Goal: Information Seeking & Learning: Learn about a topic

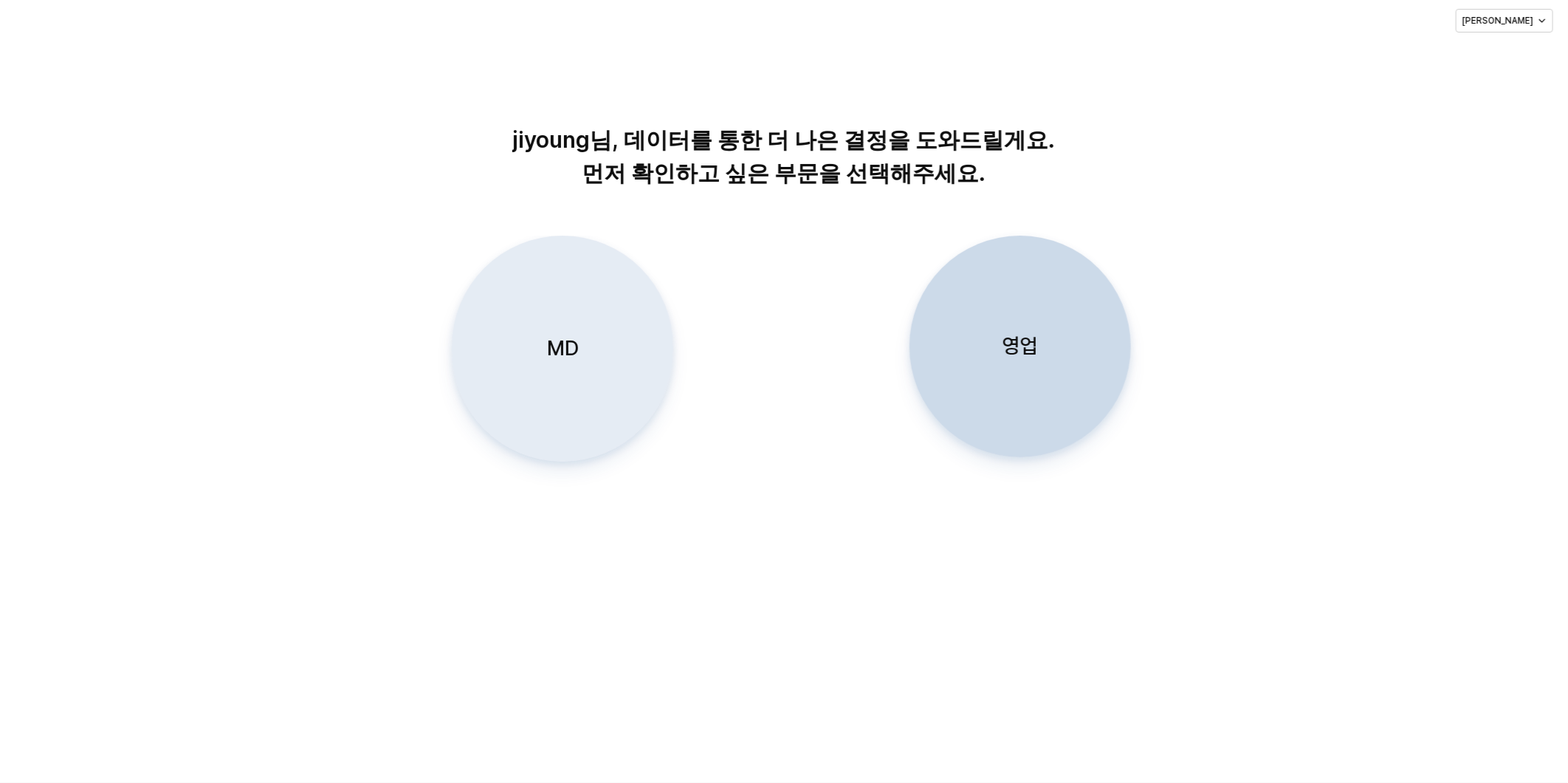
click at [586, 348] on div "MD" at bounding box center [562, 349] width 209 height 225
click at [556, 392] on div "MD" at bounding box center [562, 349] width 209 height 225
click at [528, 337] on div "MD" at bounding box center [562, 349] width 209 height 225
click at [558, 364] on div "MD" at bounding box center [562, 349] width 209 height 225
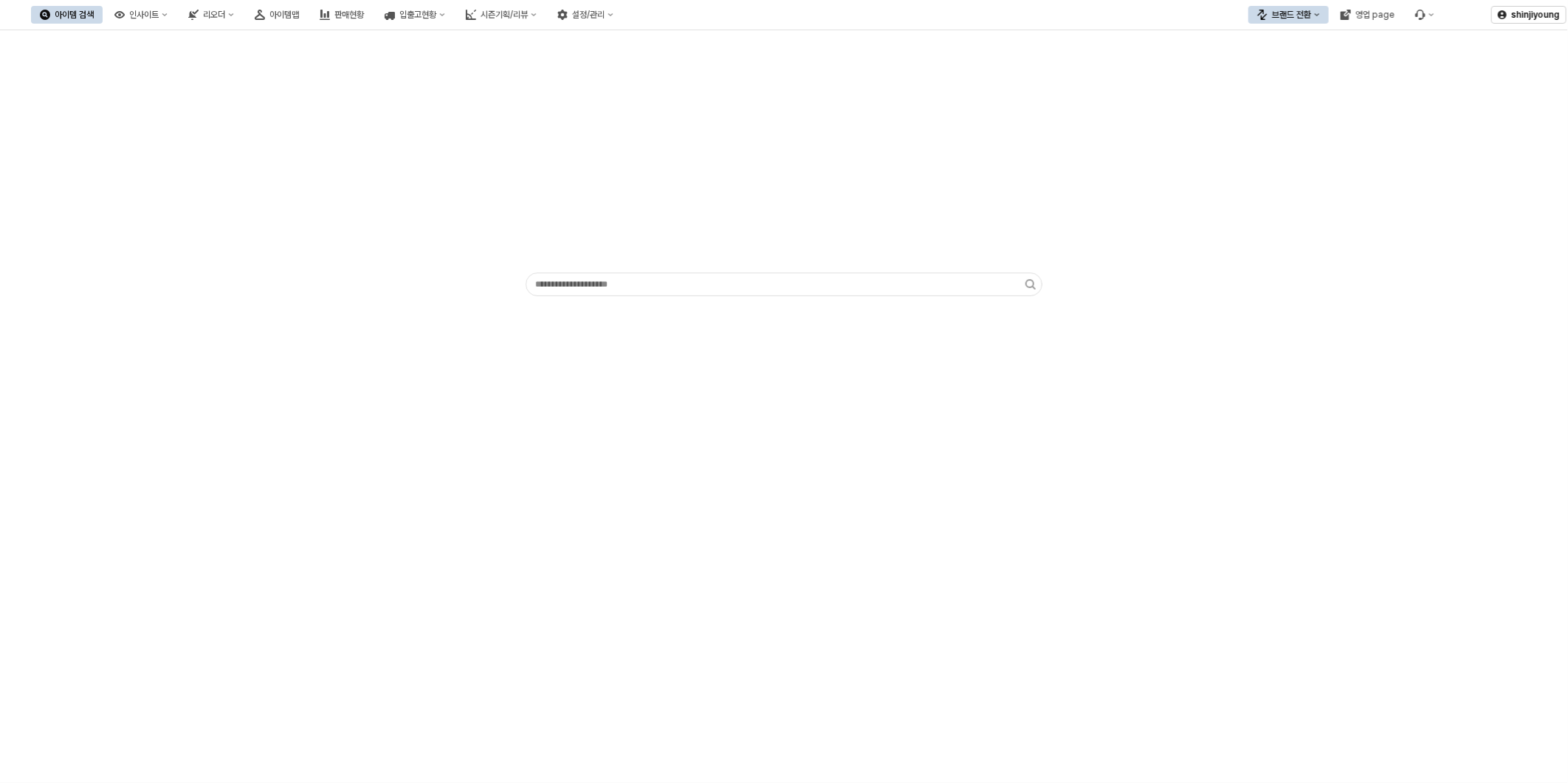
click at [382, 218] on div "App Frame" at bounding box center [784, 166] width 1551 height 260
click at [330, 1] on div "아이템 검색 인사이트 리오더 아이템맵 판매현황 입출고현황 시즌기획/리뷰 설정/관리" at bounding box center [326, 14] width 591 height 31
click at [299, 10] on div "아이템맵" at bounding box center [284, 14] width 30 height 10
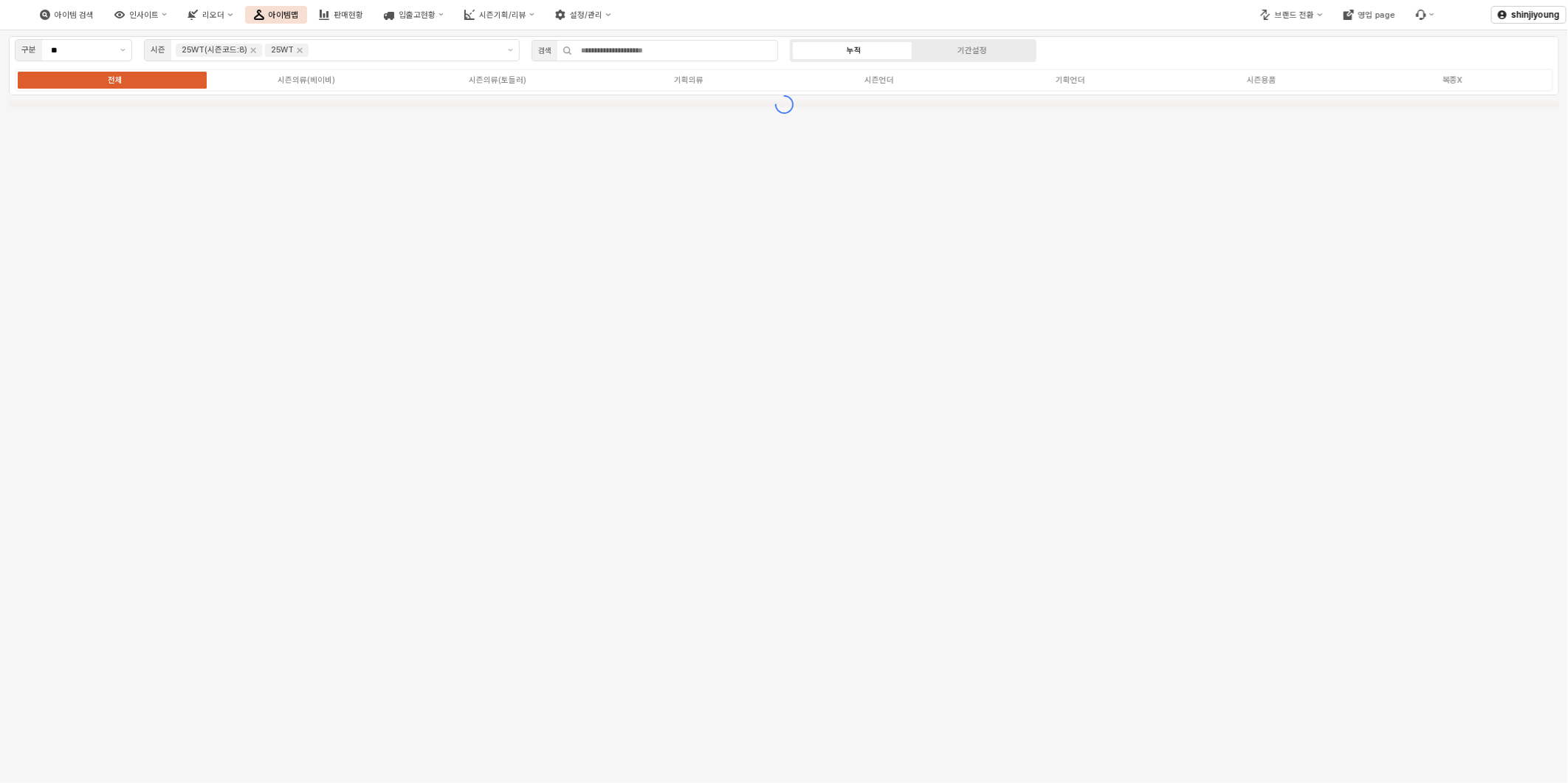
click at [7, 10] on img at bounding box center [7, 15] width 0 height 18
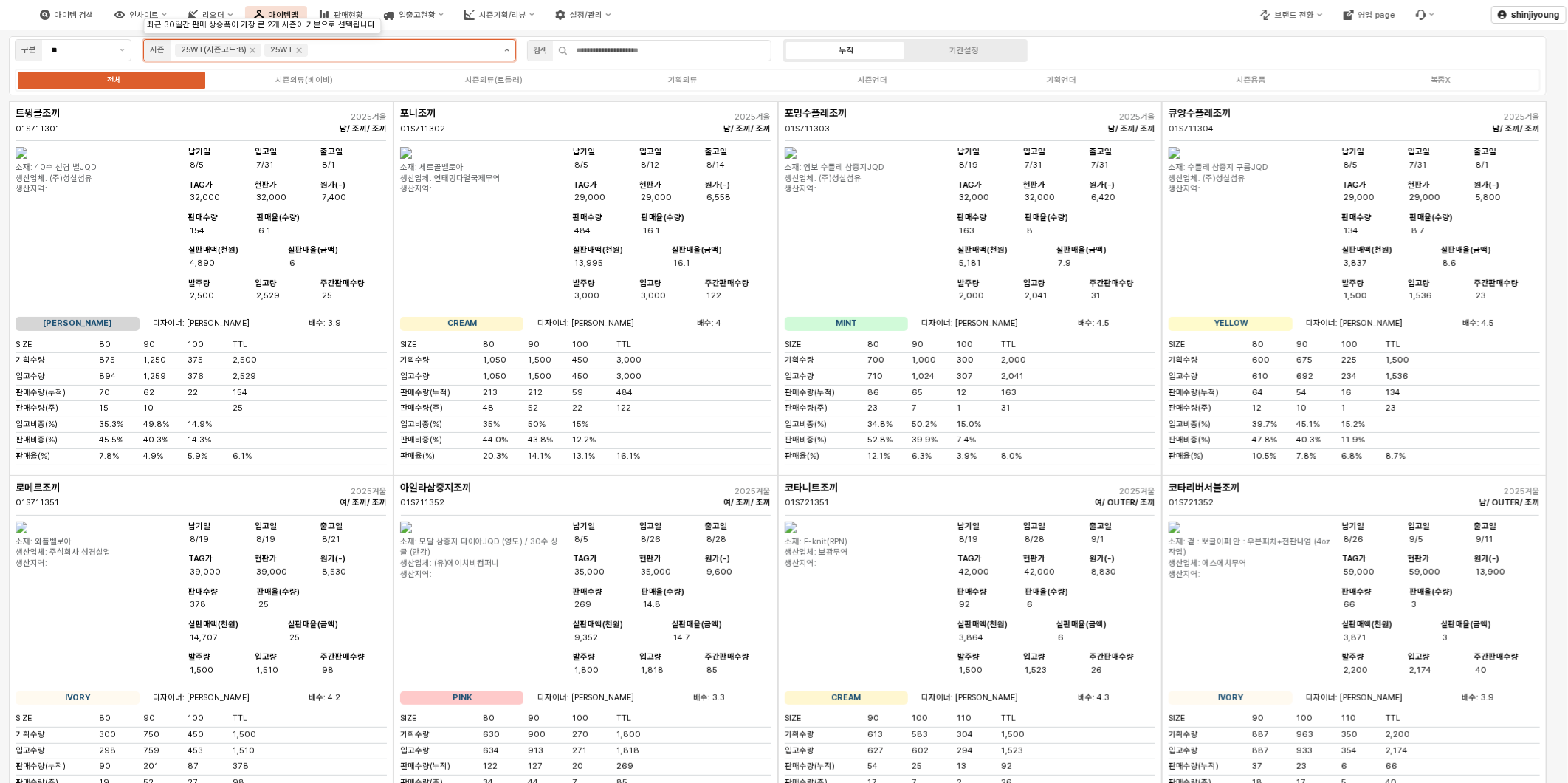
click at [498, 47] on button "제안 사항 표시" at bounding box center [506, 50] width 17 height 21
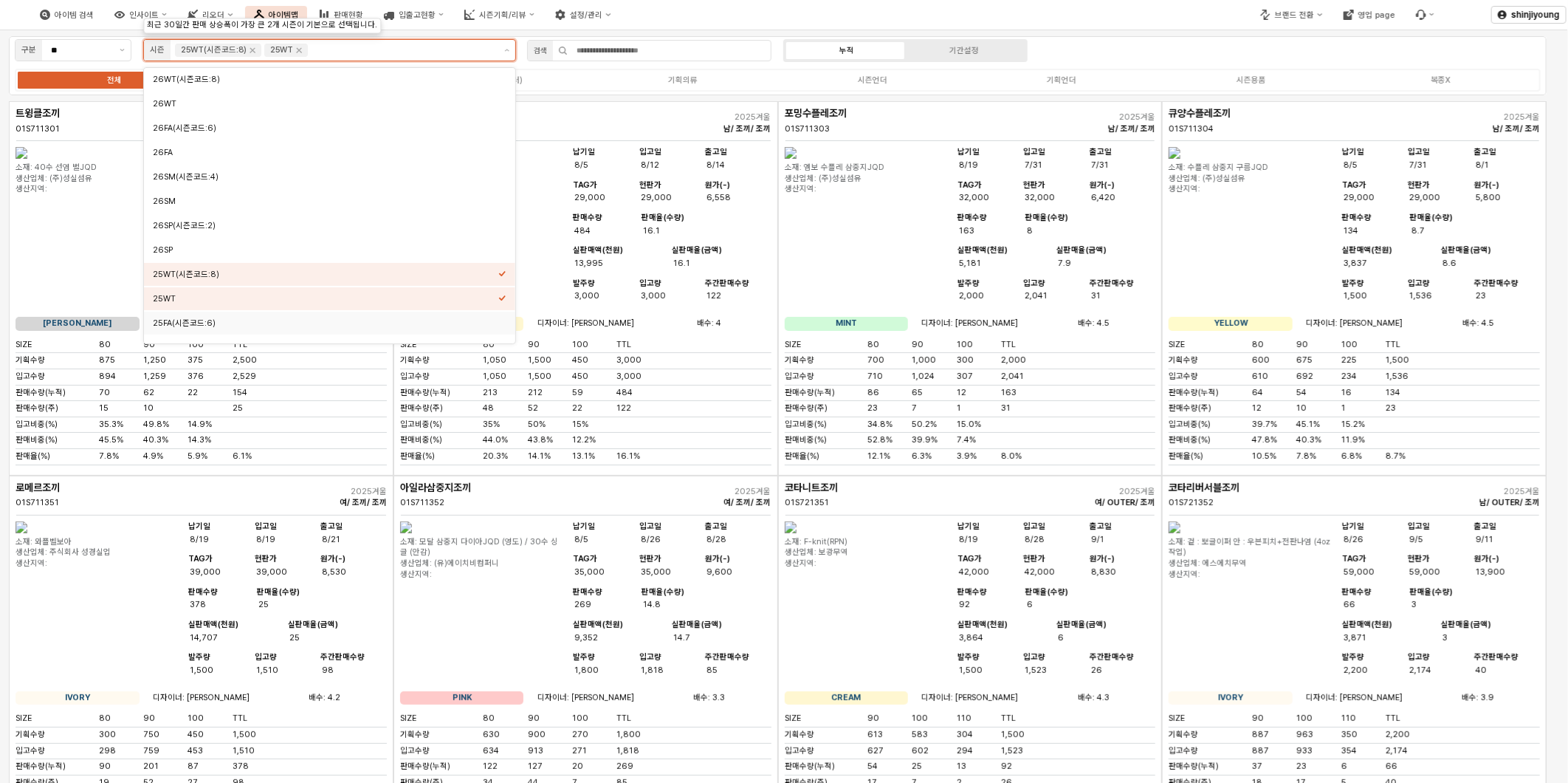
click at [210, 320] on div "25FA(시즌코드:6)" at bounding box center [325, 323] width 346 height 11
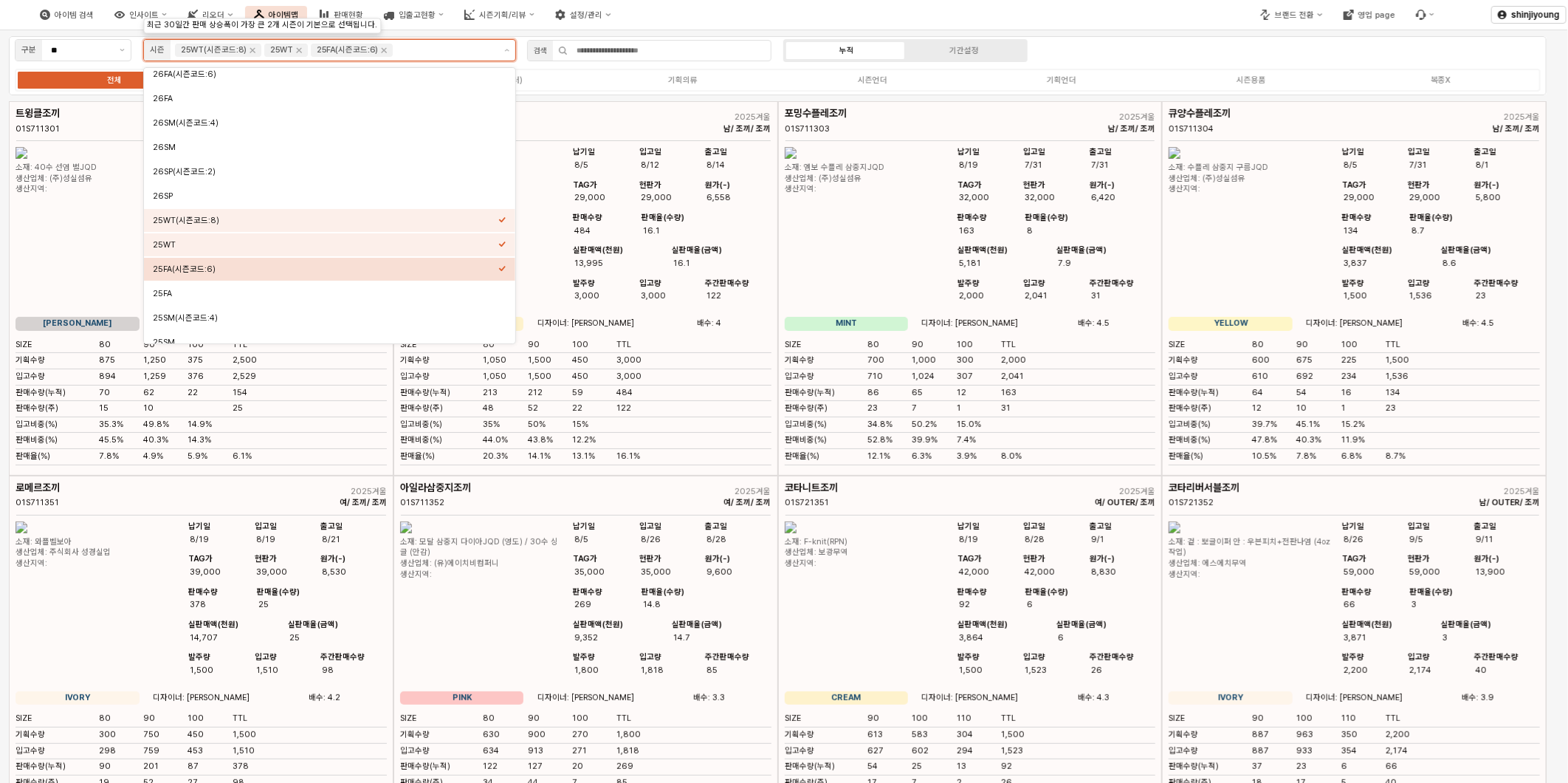
scroll to position [82, 0]
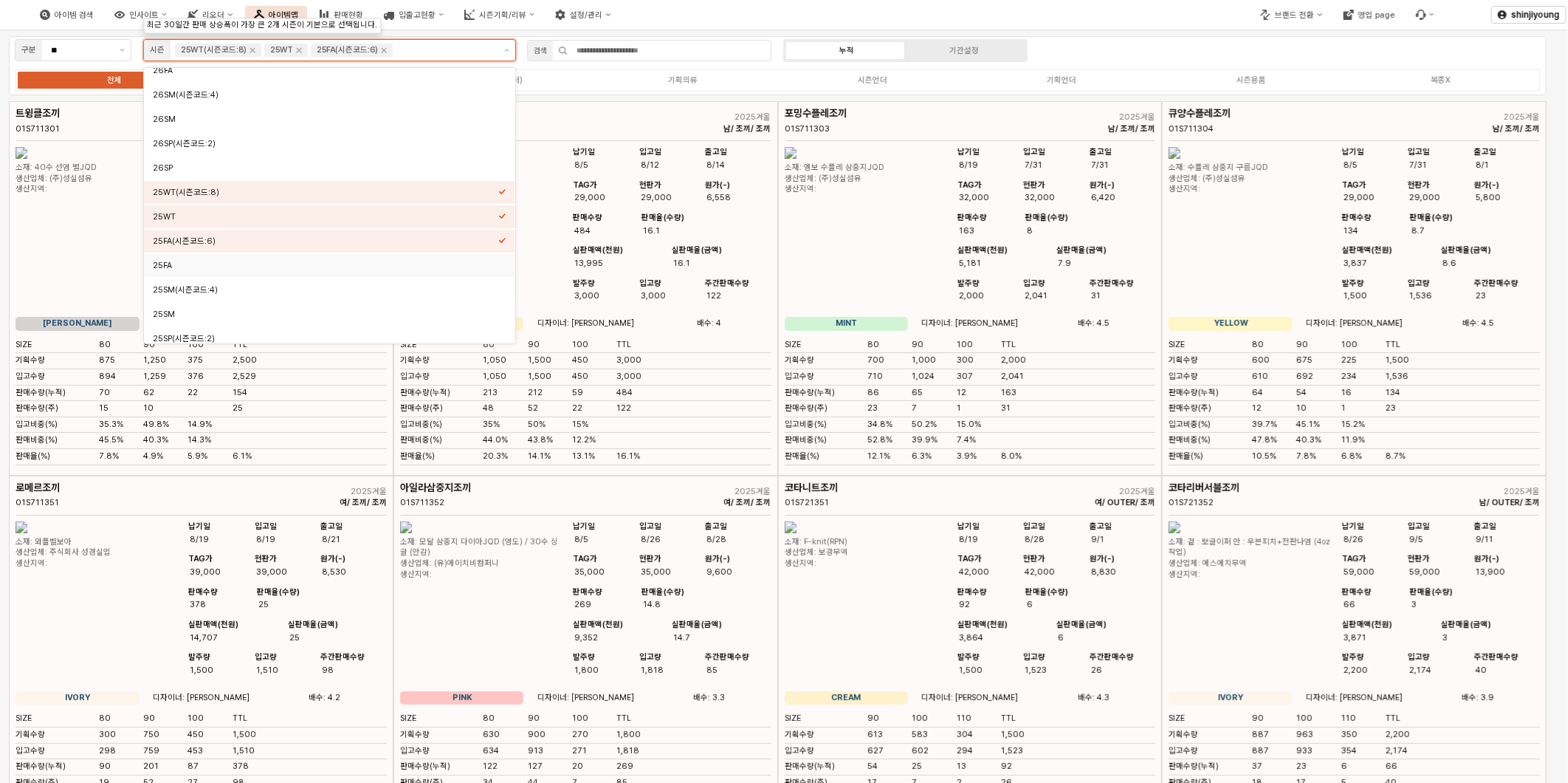
click at [186, 269] on div "25FA" at bounding box center [325, 266] width 346 height 11
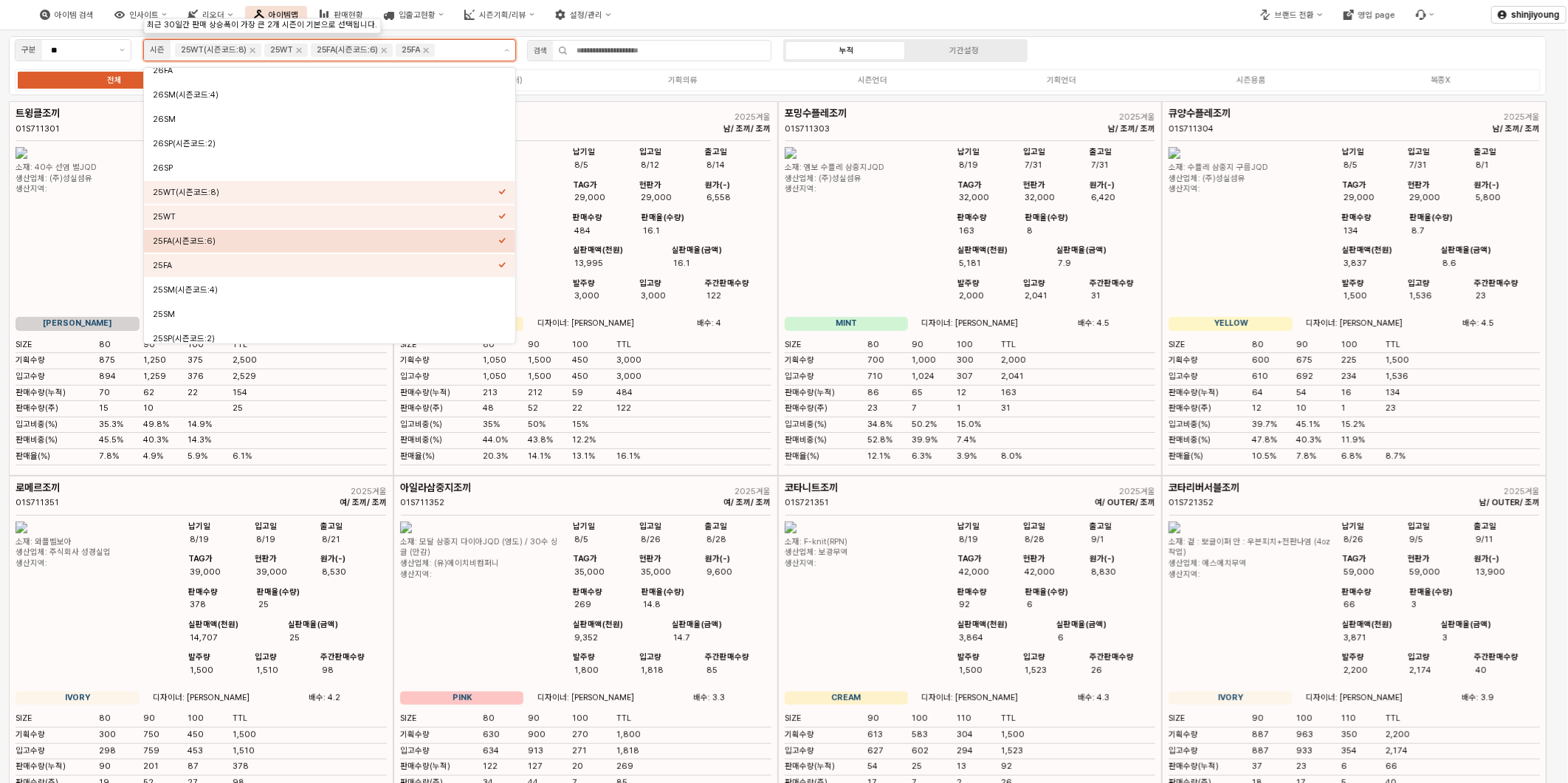
click at [505, 245] on div "Select an option" at bounding box center [502, 239] width 8 height 11
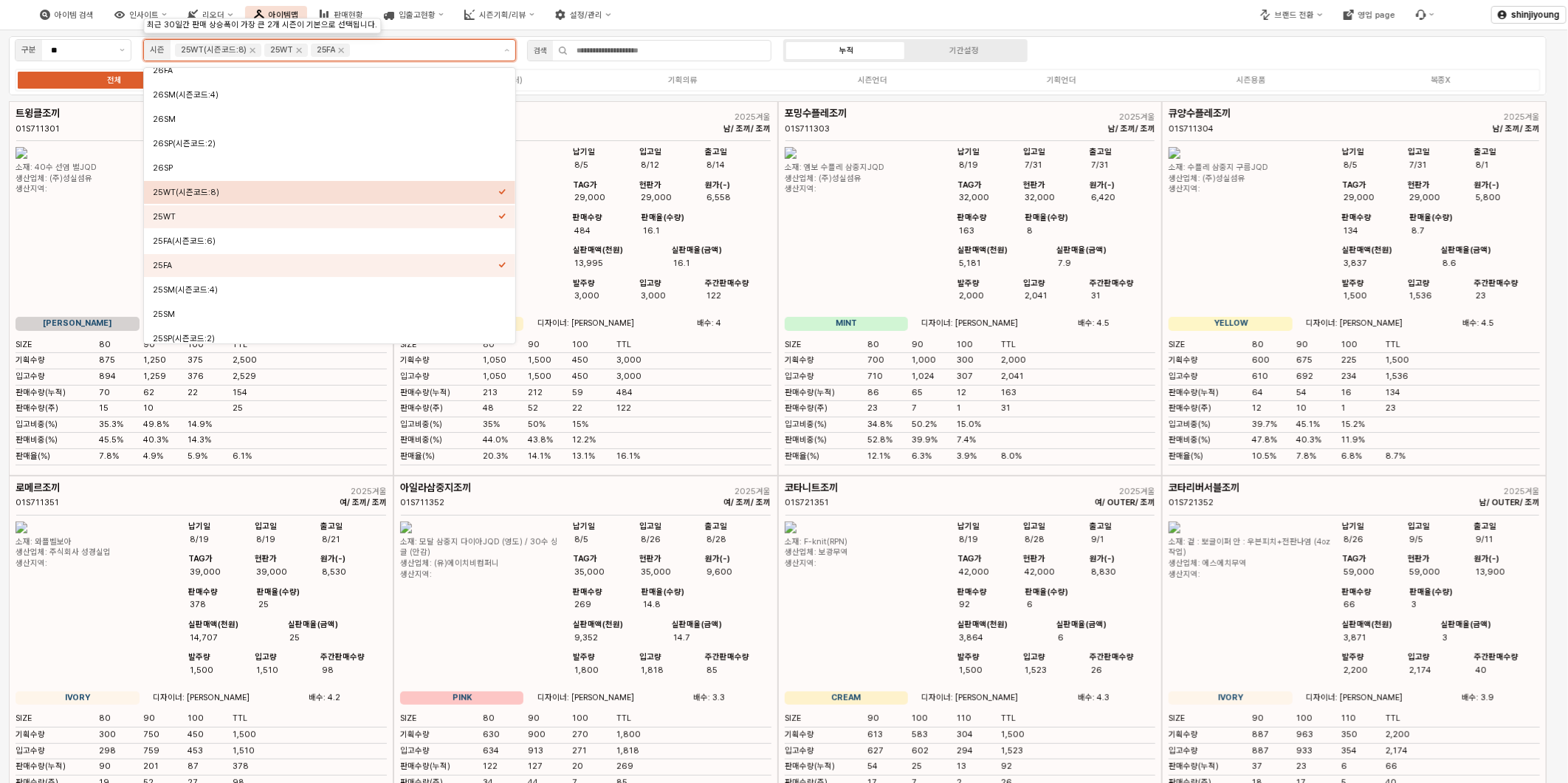
click at [505, 192] on icon "Select an option" at bounding box center [502, 191] width 8 height 8
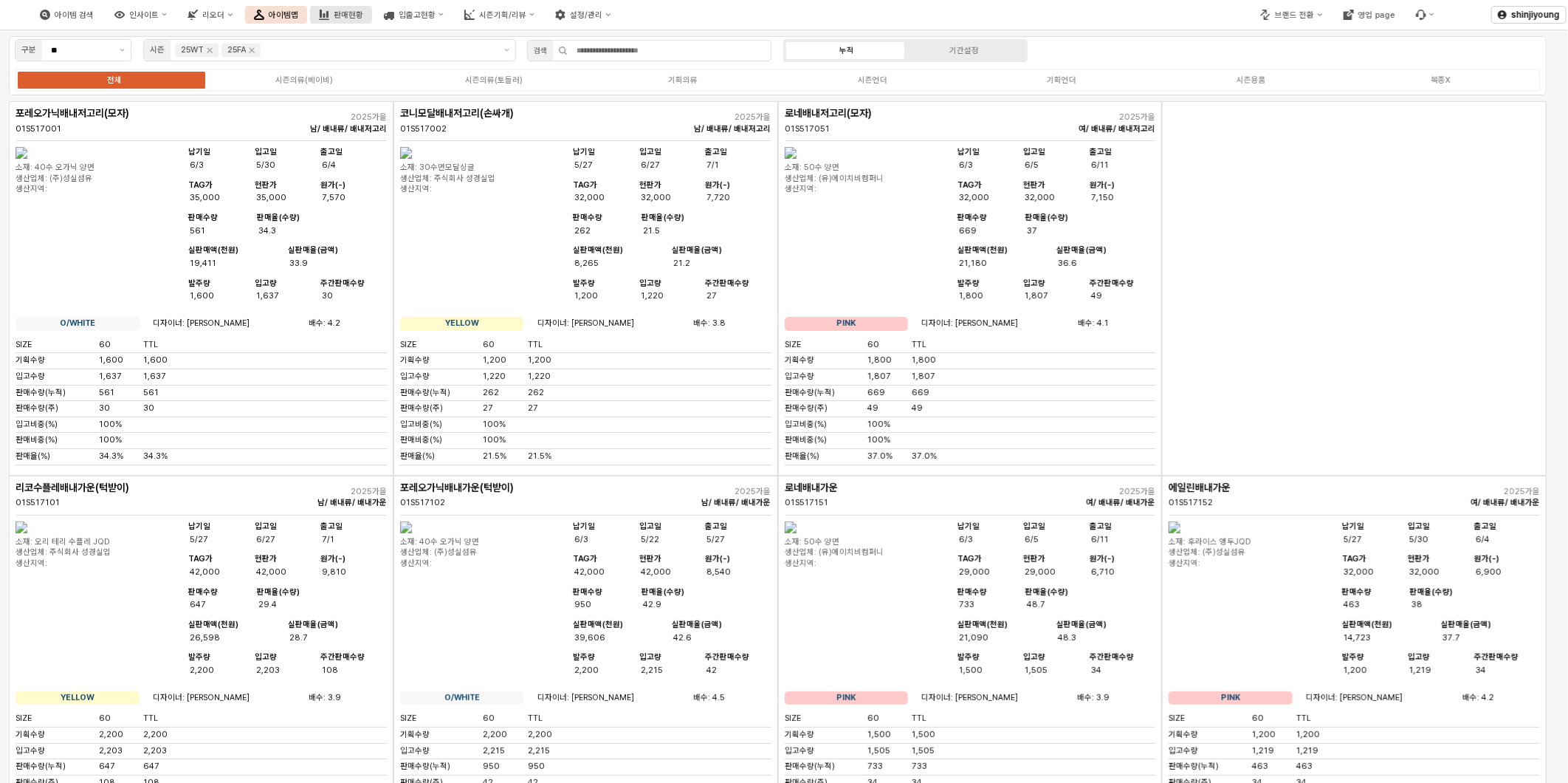
click at [372, 19] on button "판매현황" at bounding box center [341, 15] width 62 height 18
click at [363, 16] on div "판매현황" at bounding box center [348, 14] width 30 height 10
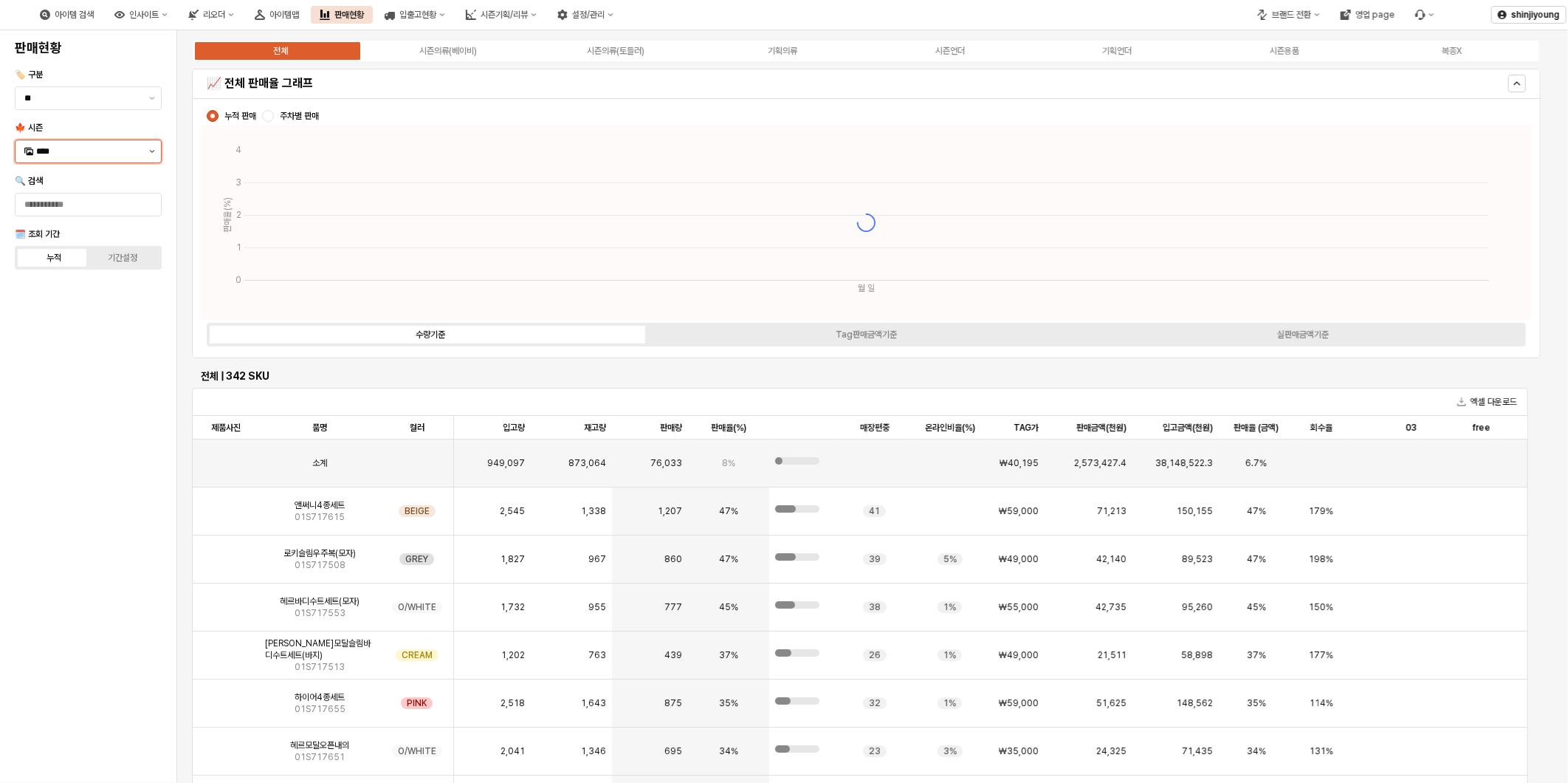
click at [151, 152] on icon "제안 사항 표시" at bounding box center [152, 151] width 6 height 3
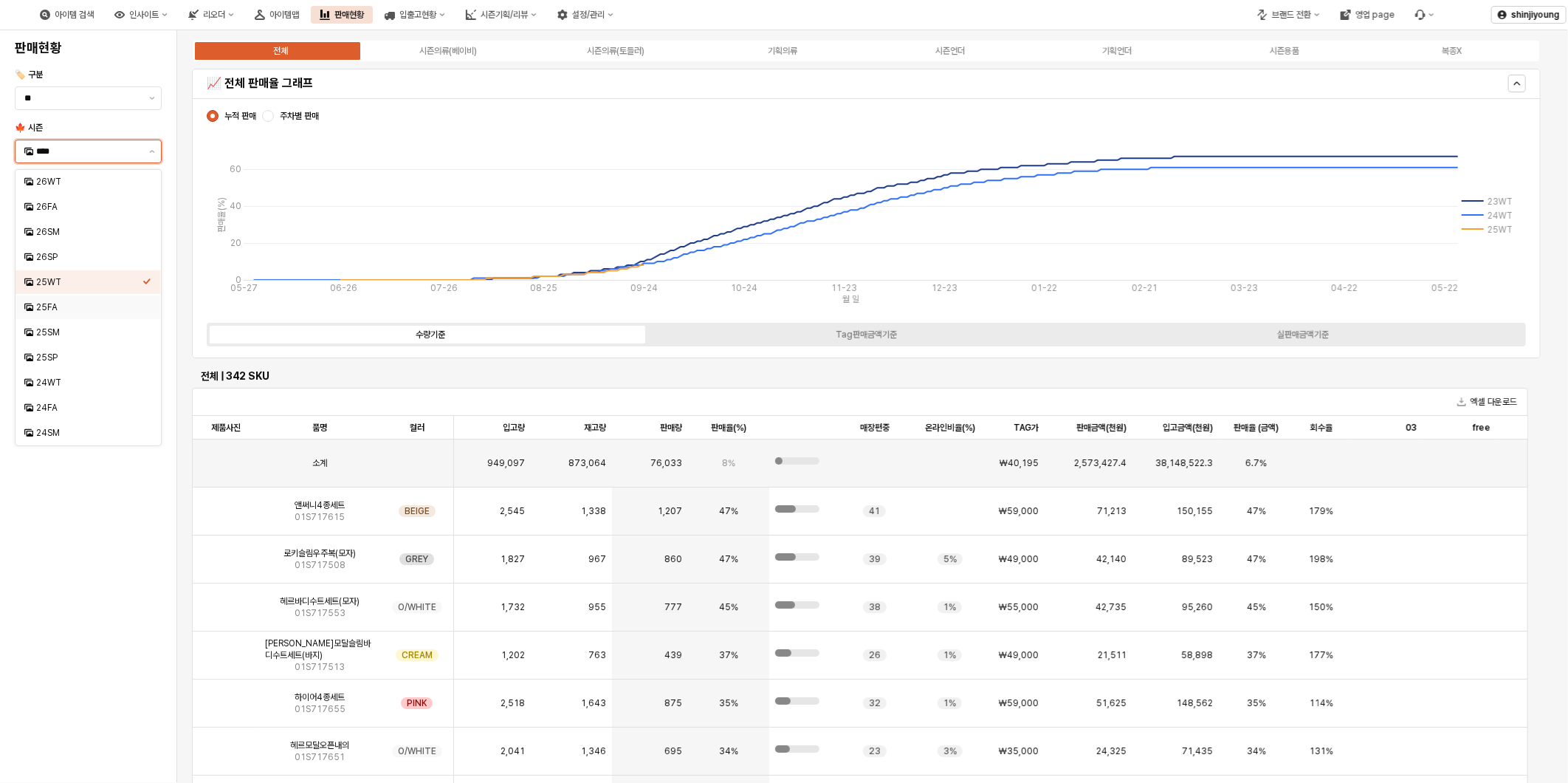
click at [123, 306] on div "25FA" at bounding box center [89, 307] width 107 height 12
type input "****"
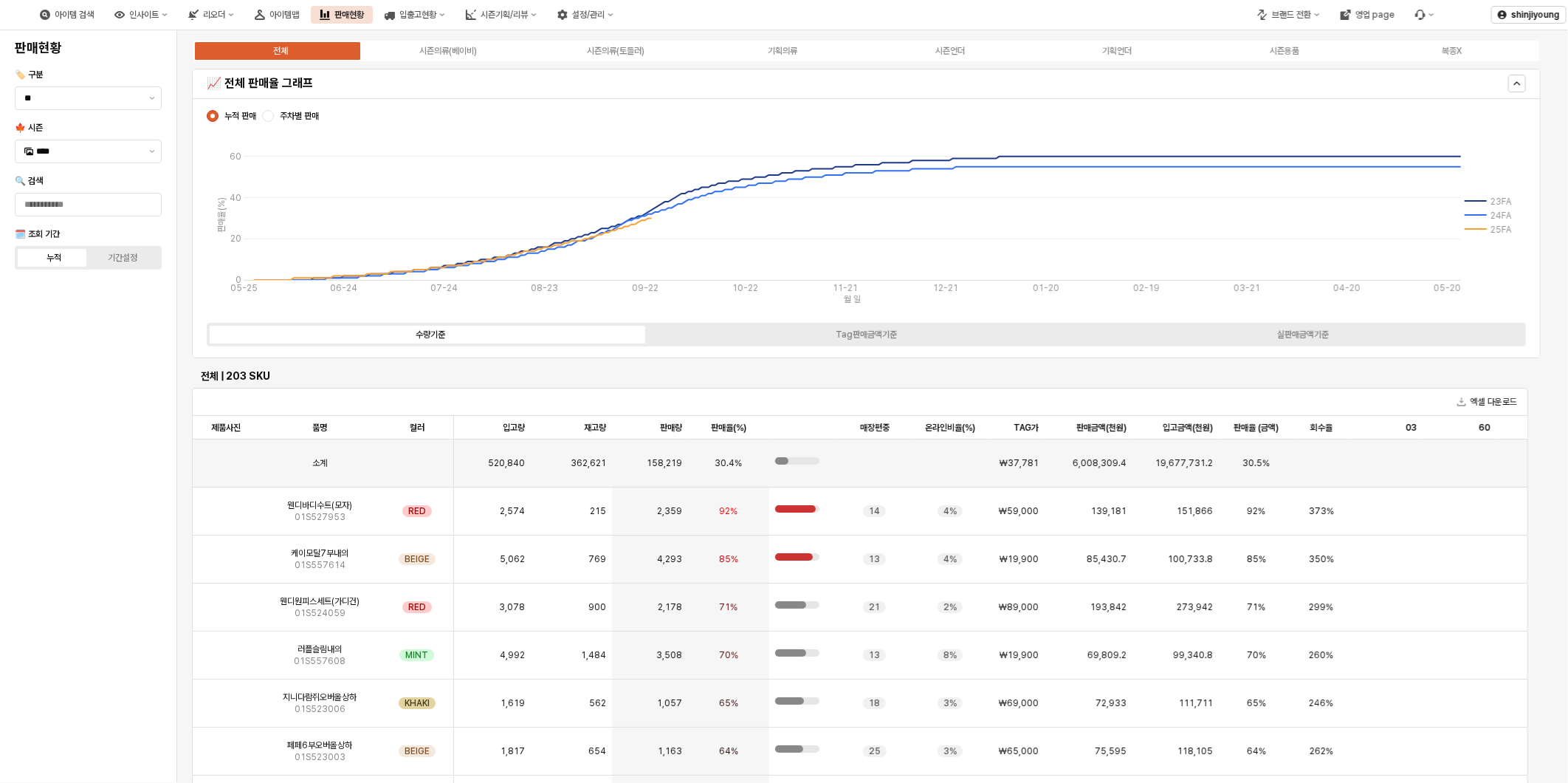
click at [68, 469] on div "판매현황 🏷️ 구분 ** 🍁 시즌 **** 🔍 검색 🗓️ 조회 기간 누적 기간설정" at bounding box center [88, 406] width 159 height 741
click at [448, 46] on div "시즌의류(베이비)" at bounding box center [449, 51] width 58 height 10
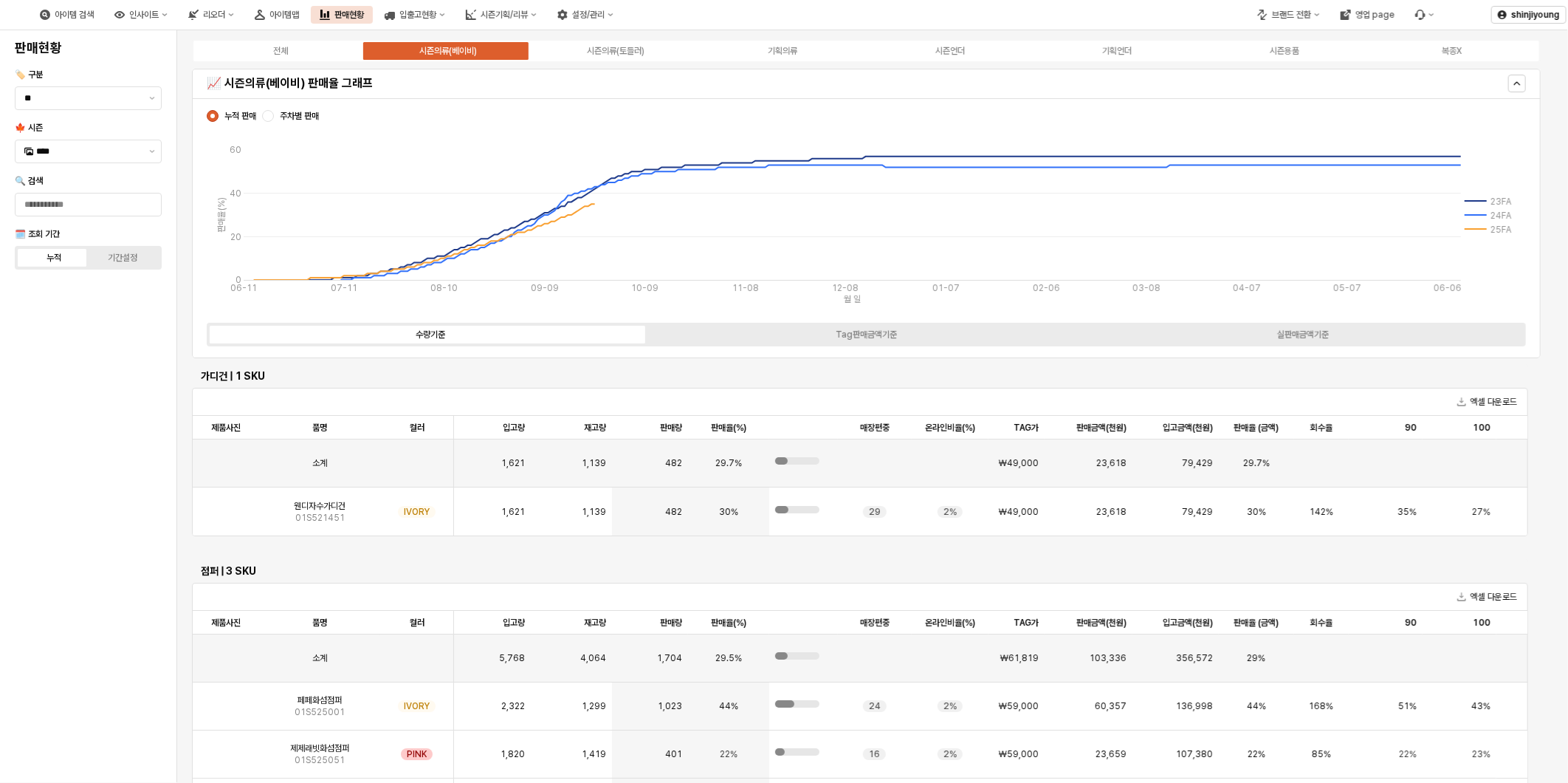
click at [58, 454] on div "판매현황 🏷️ 구분 ** 🍁 시즌 **** 🔍 검색 🗓️ 조회 기간 누적 기간설정" at bounding box center [88, 406] width 159 height 741
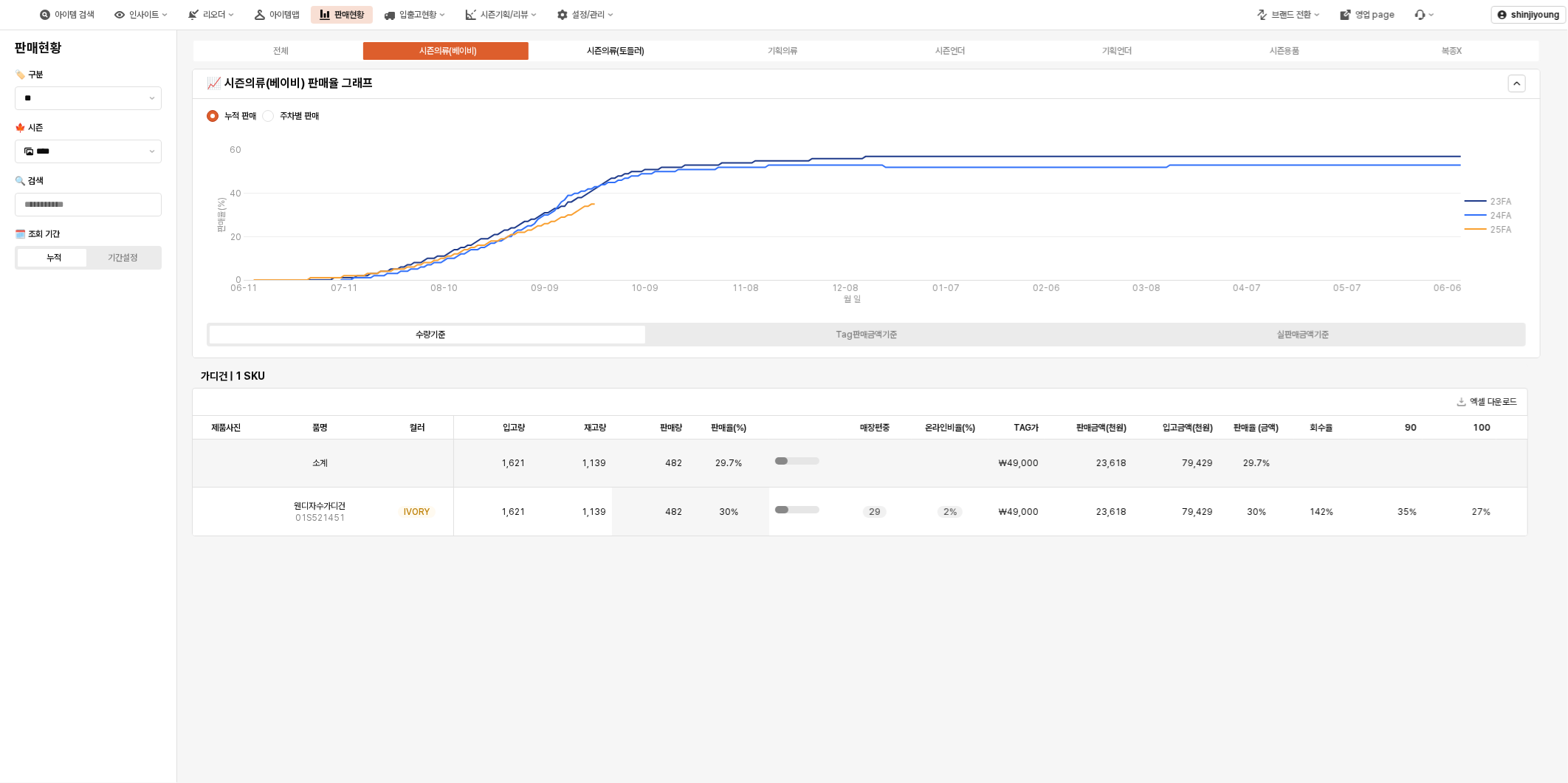
click at [630, 52] on div "시즌의류(토들러)" at bounding box center [616, 51] width 58 height 10
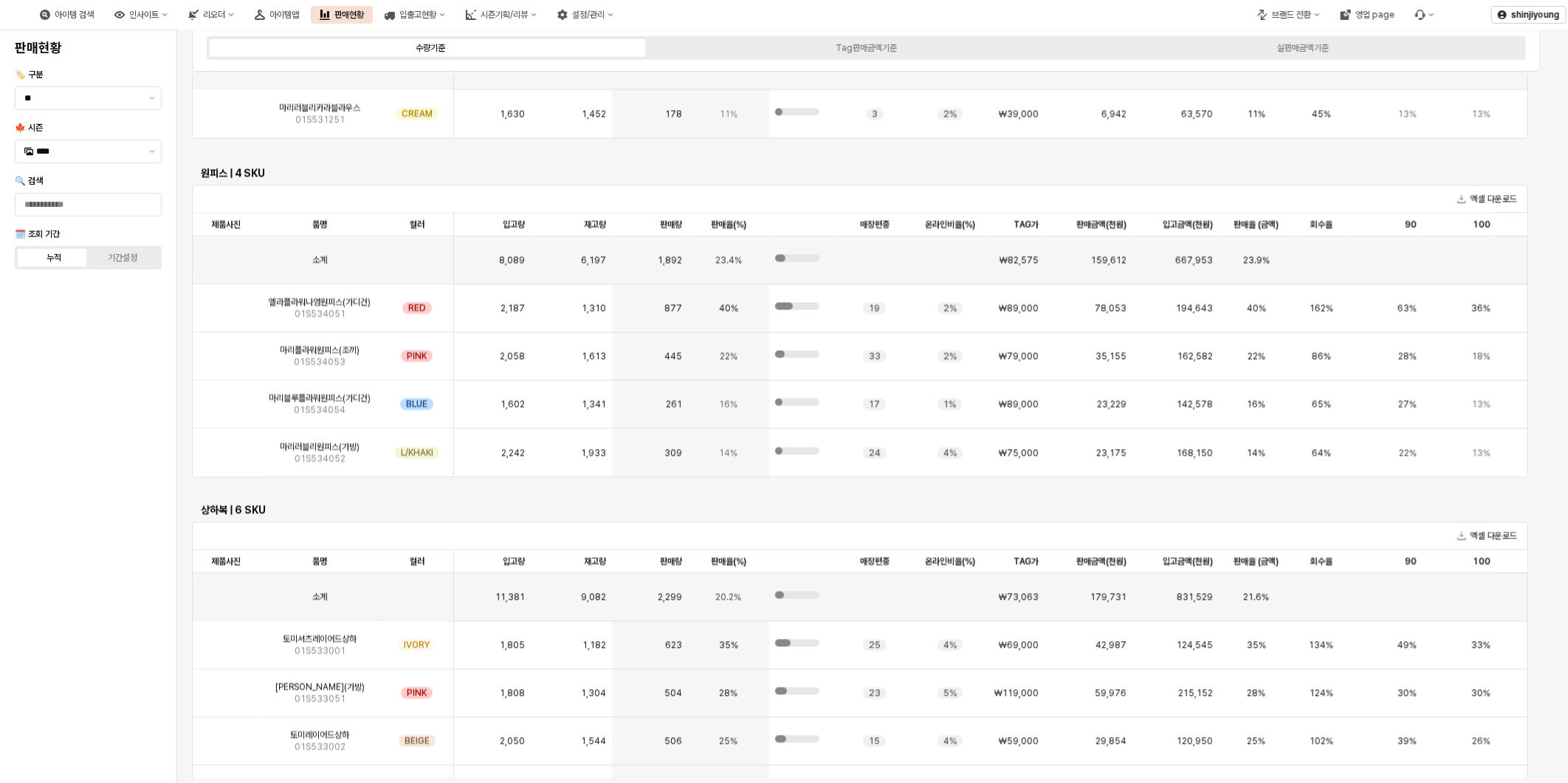
scroll to position [1934, 0]
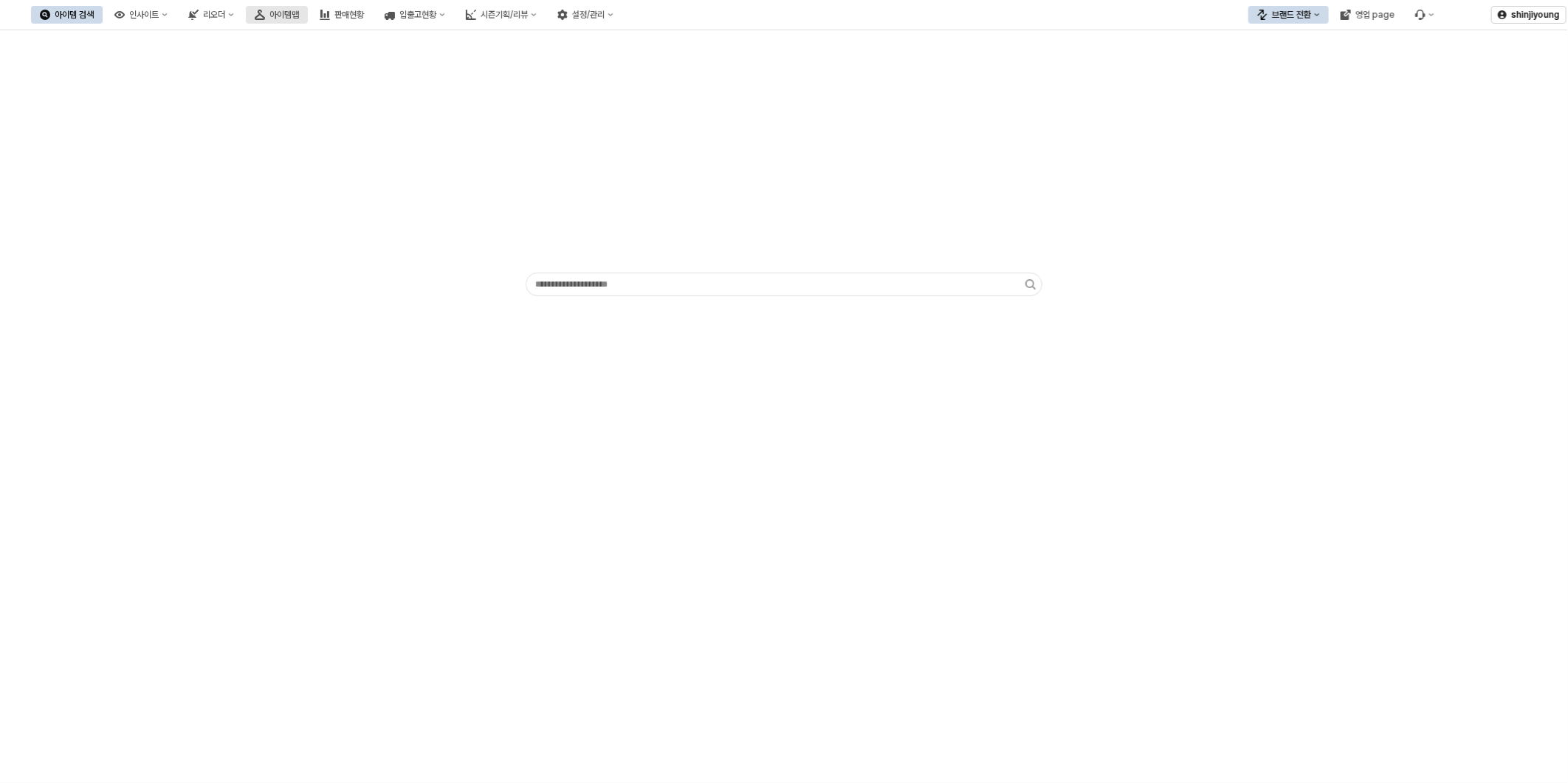
click at [299, 18] on div "아이템맵" at bounding box center [284, 14] width 30 height 10
click at [168, 17] on icon "인사이트" at bounding box center [164, 14] width 6 height 6
click at [225, 115] on div "판매율 - 시즌" at bounding box center [219, 117] width 79 height 12
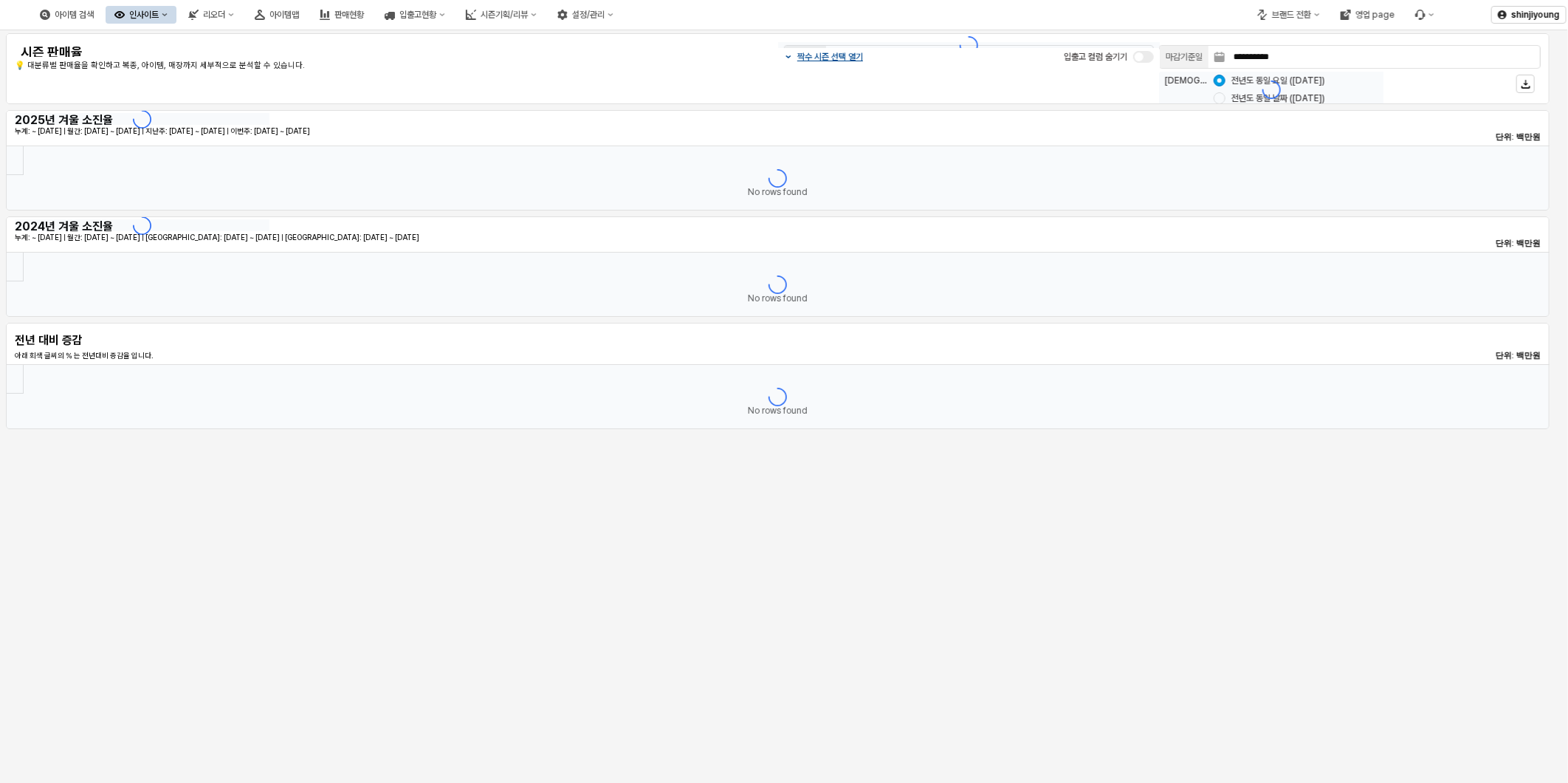
type input "********"
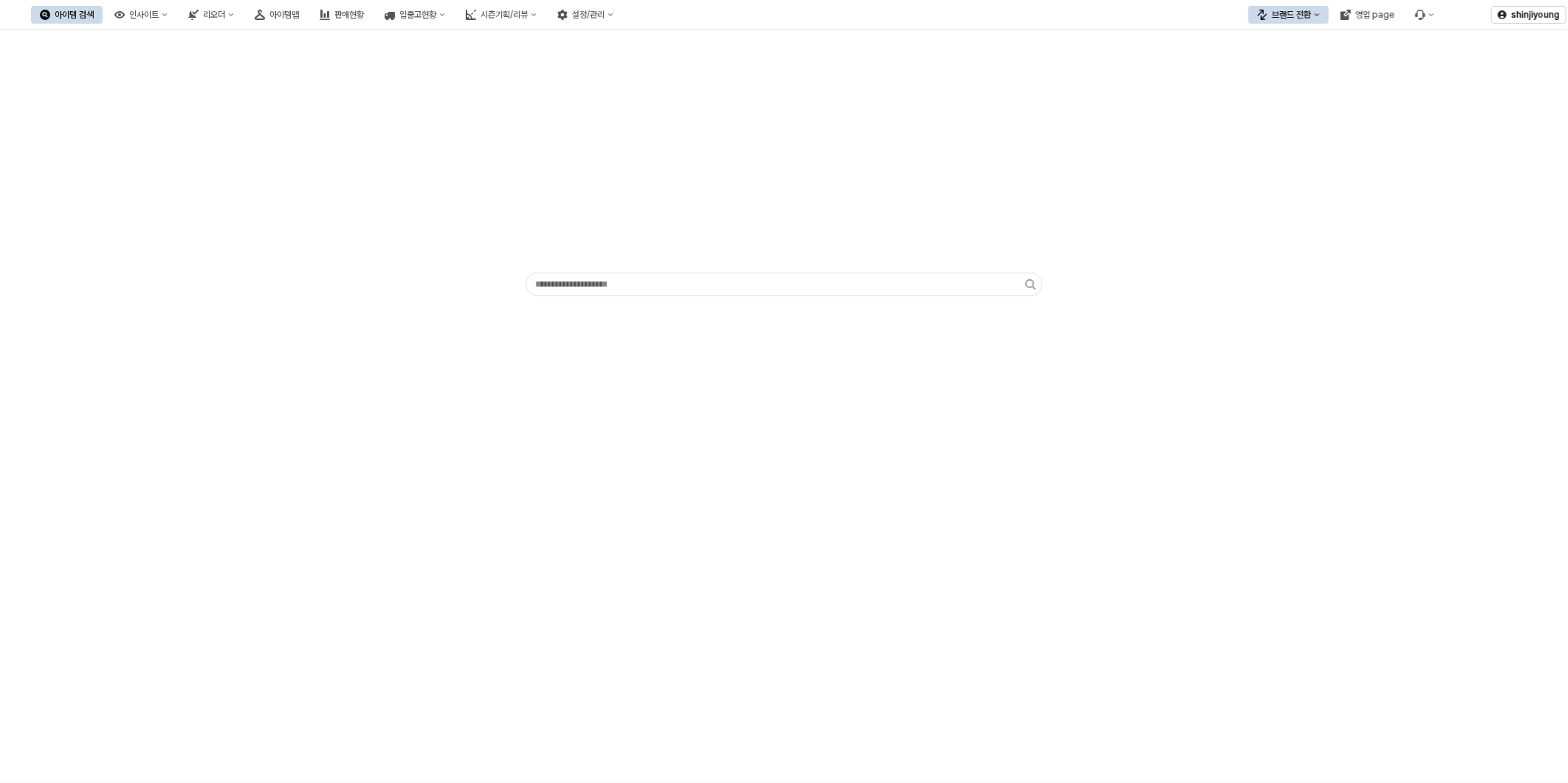
click at [1315, 16] on icon "브랜드 전환" at bounding box center [1317, 14] width 6 height 6
click at [1289, 96] on div "디즈니" at bounding box center [1304, 91] width 90 height 12
click at [299, 12] on div "아이템맵" at bounding box center [284, 14] width 30 height 10
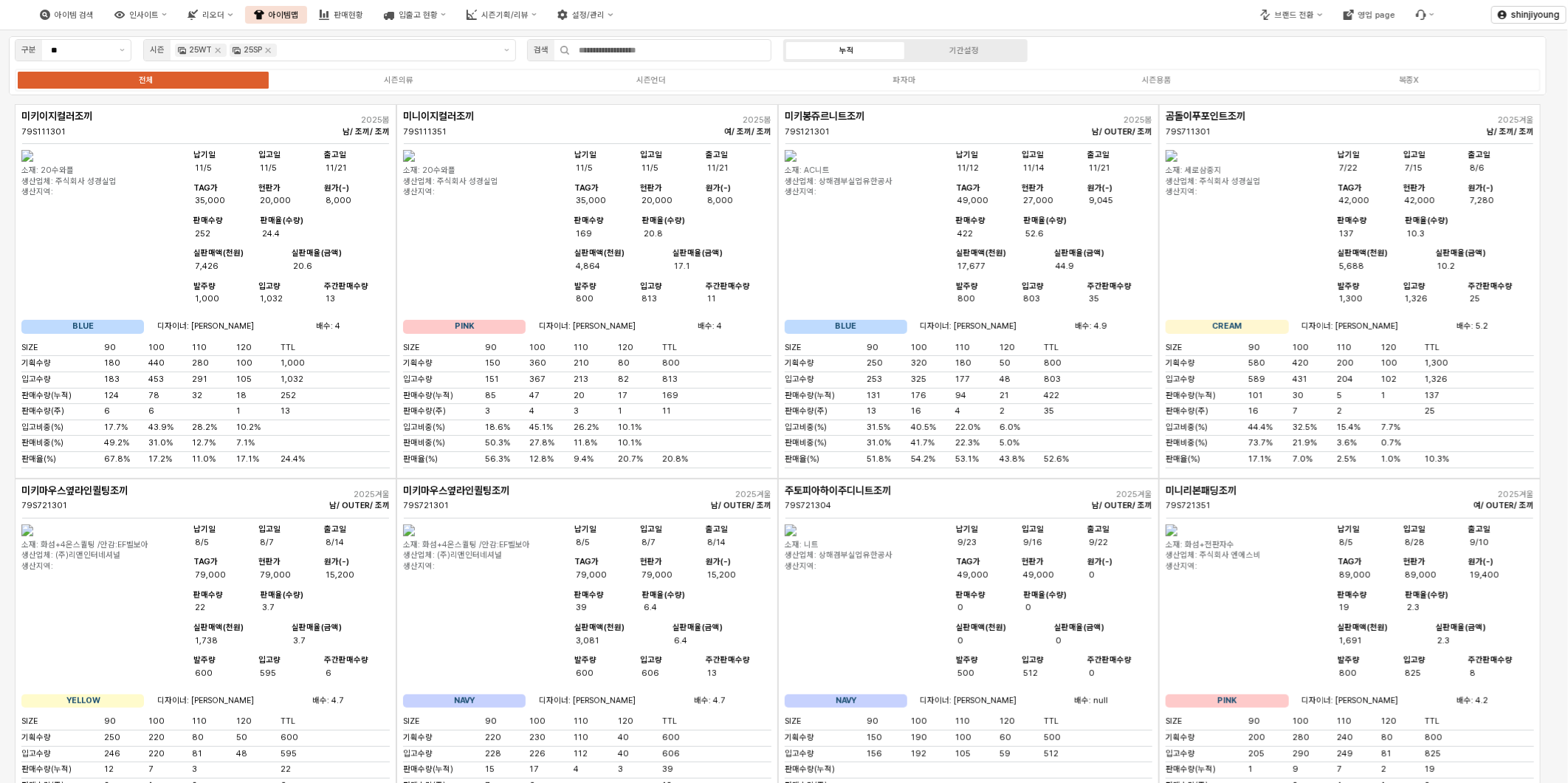
click at [218, 53] on icon "Remove 25WT" at bounding box center [218, 50] width 12 height 12
click at [280, 51] on input "App Frame" at bounding box center [386, 50] width 214 height 14
click at [265, 51] on icon "Remove 25SP" at bounding box center [268, 51] width 5 height 5
click at [280, 51] on input "App Frame" at bounding box center [386, 50] width 214 height 14
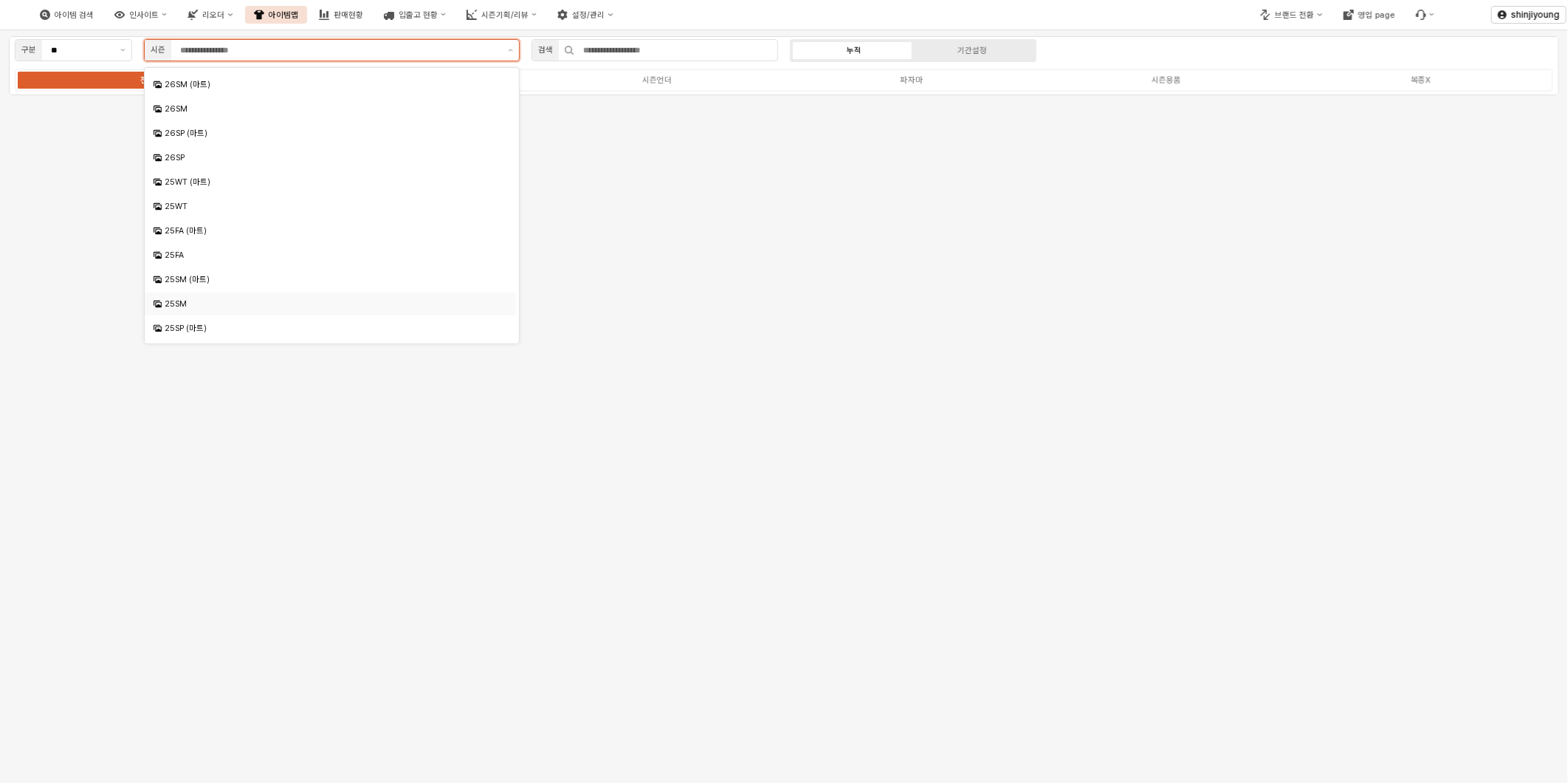
scroll to position [174, 0]
click at [174, 223] on div "25SM" at bounding box center [331, 222] width 335 height 11
click at [192, 200] on div "25SM (마트)" at bounding box center [331, 198] width 335 height 11
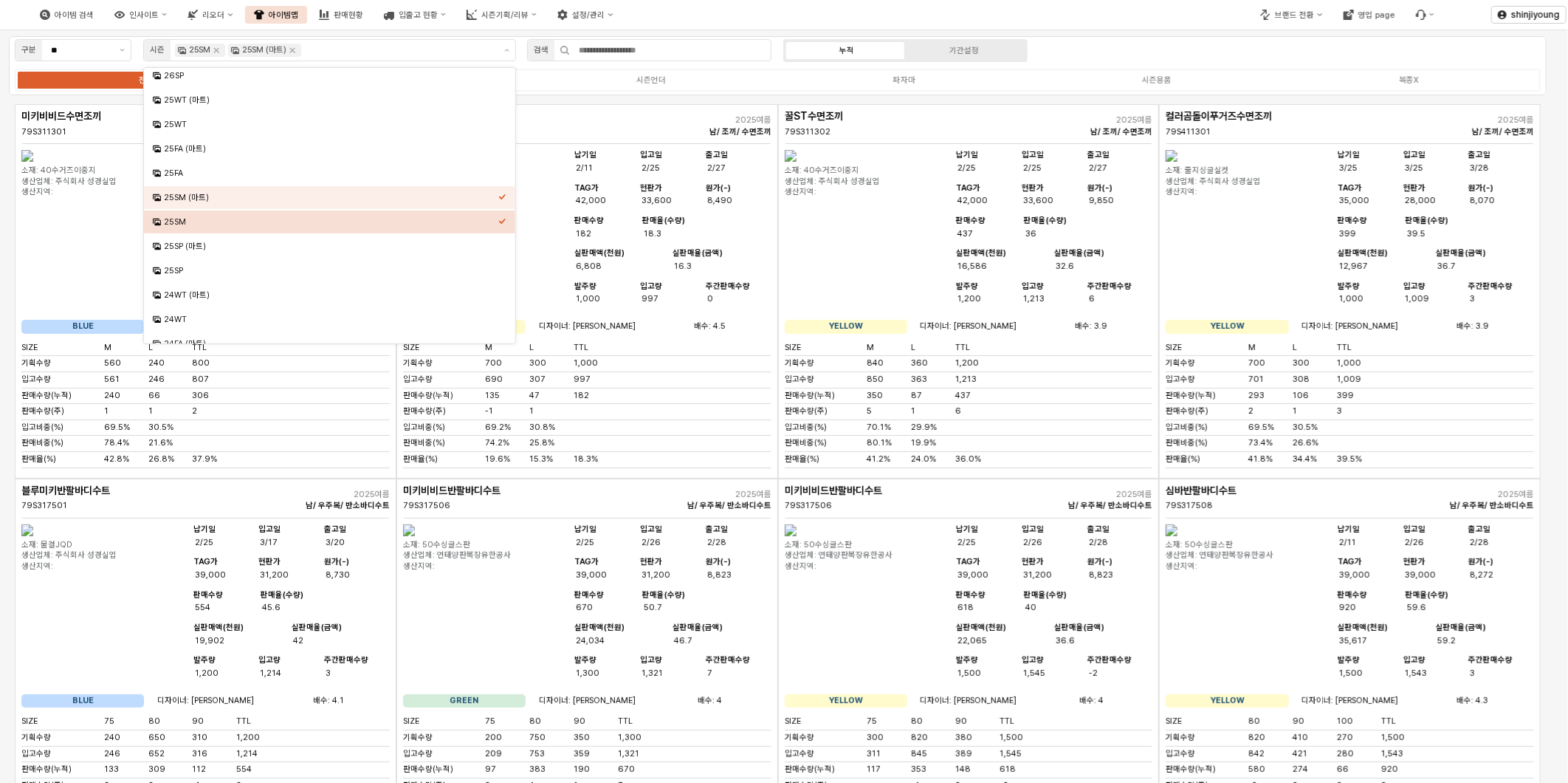
click at [1280, 61] on div "구분 ** 시즌 25SM 25SM (마트) 검색 누적 기간설정 전체 시즌의류 시즌언더 파자마 시즌용품 복종X" at bounding box center [778, 65] width 1538 height 59
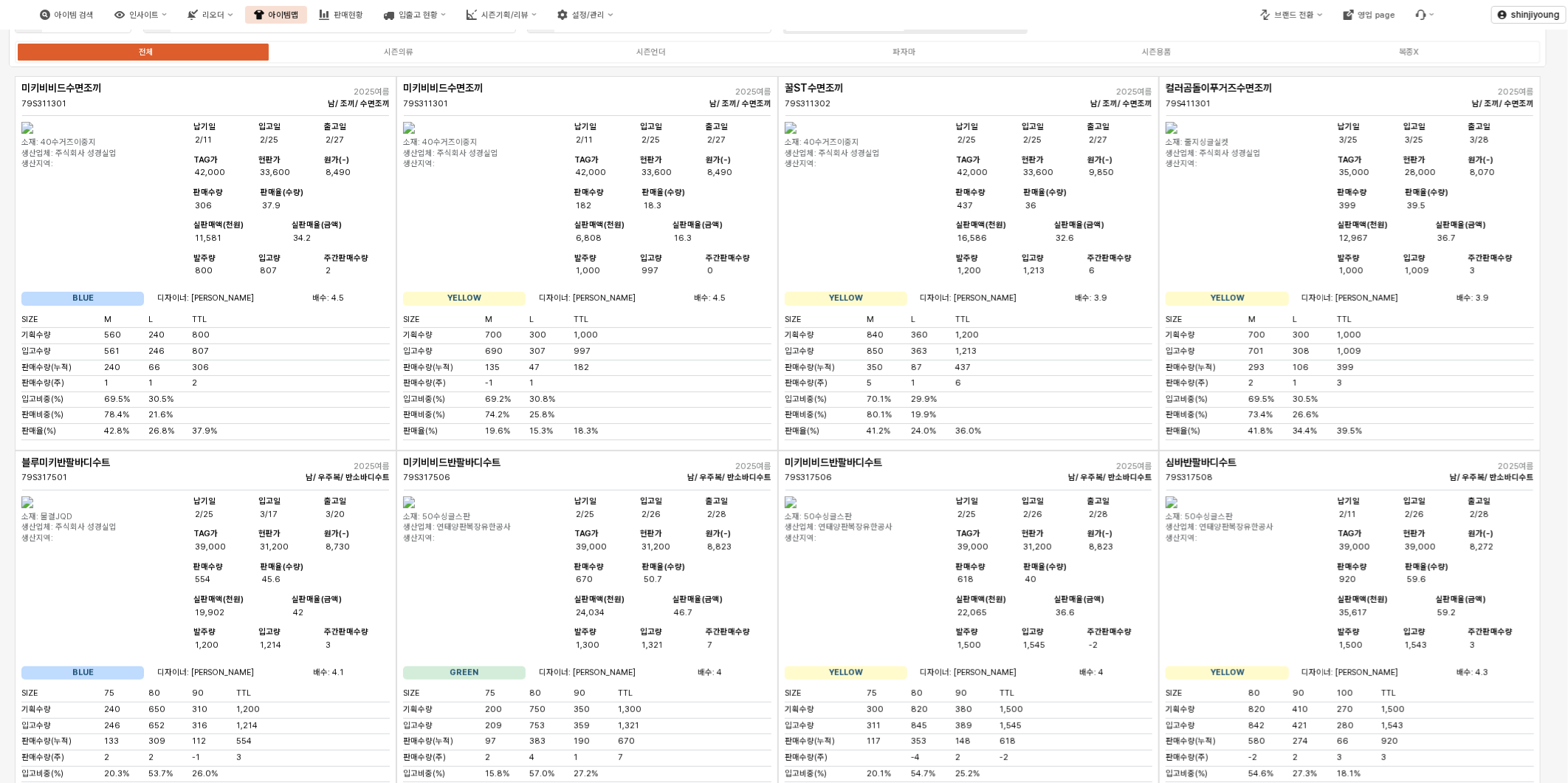
scroll to position [0, 0]
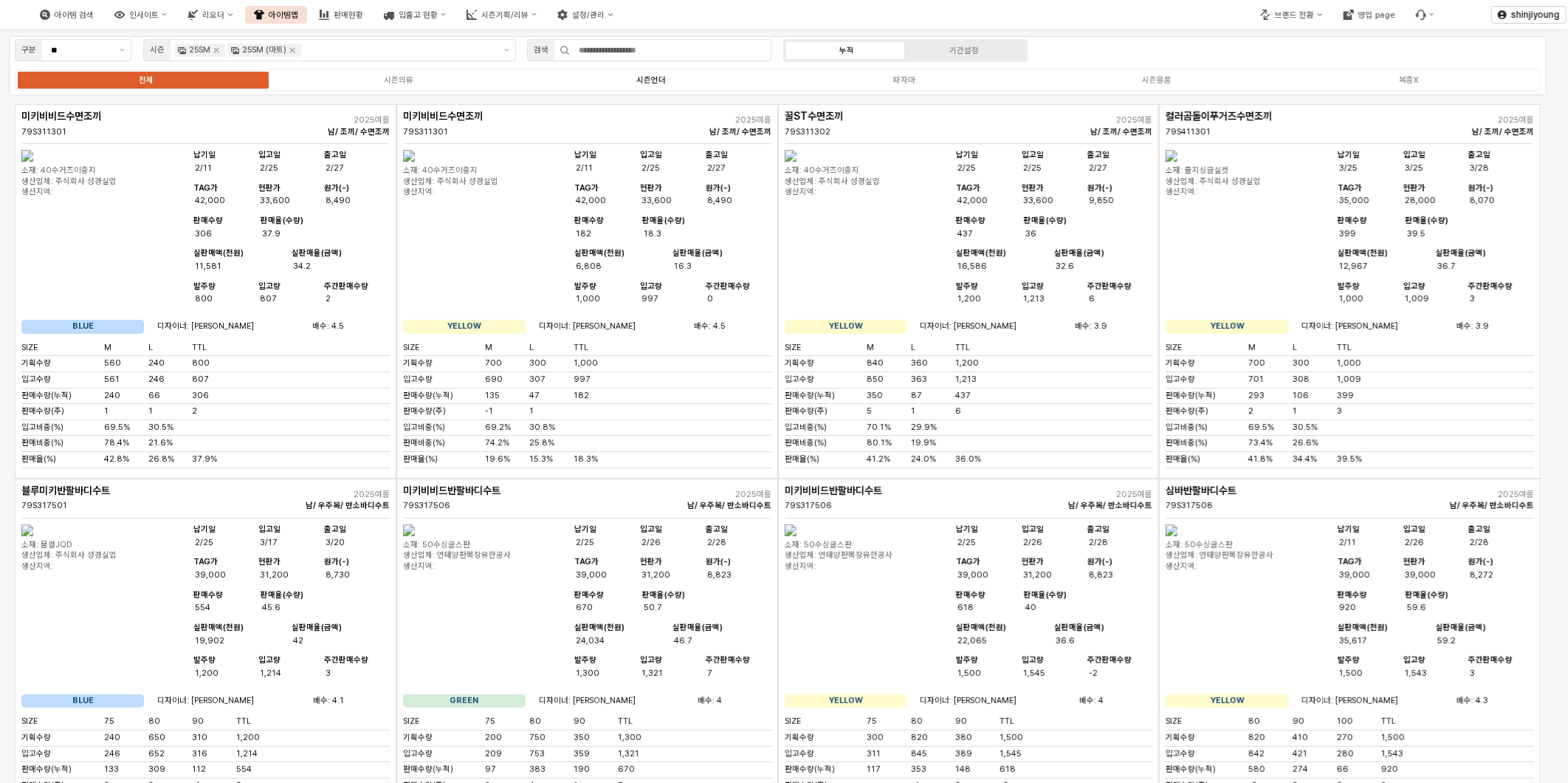
click at [648, 83] on div "시즌언더" at bounding box center [651, 79] width 30 height 10
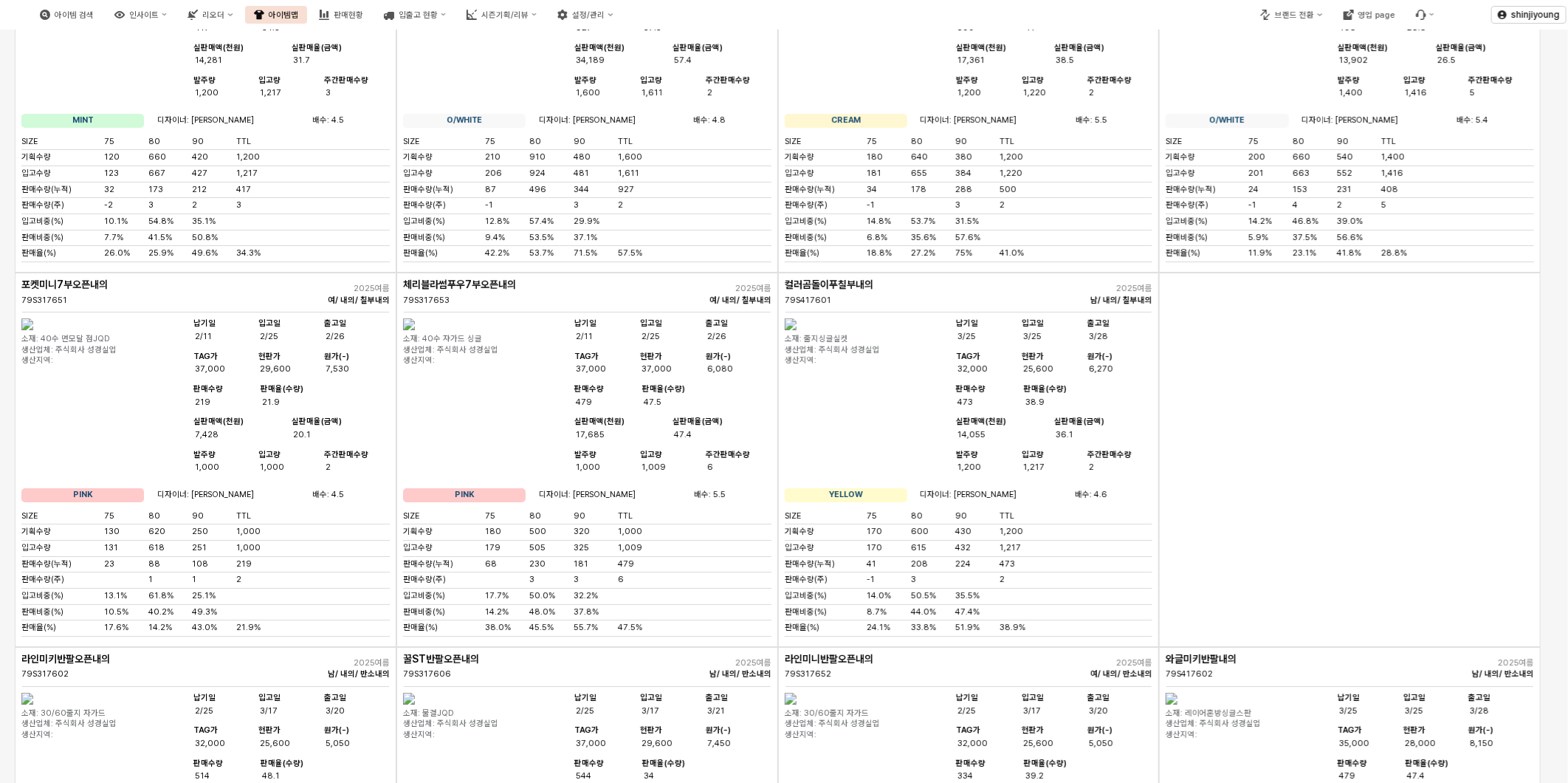
scroll to position [3201, 0]
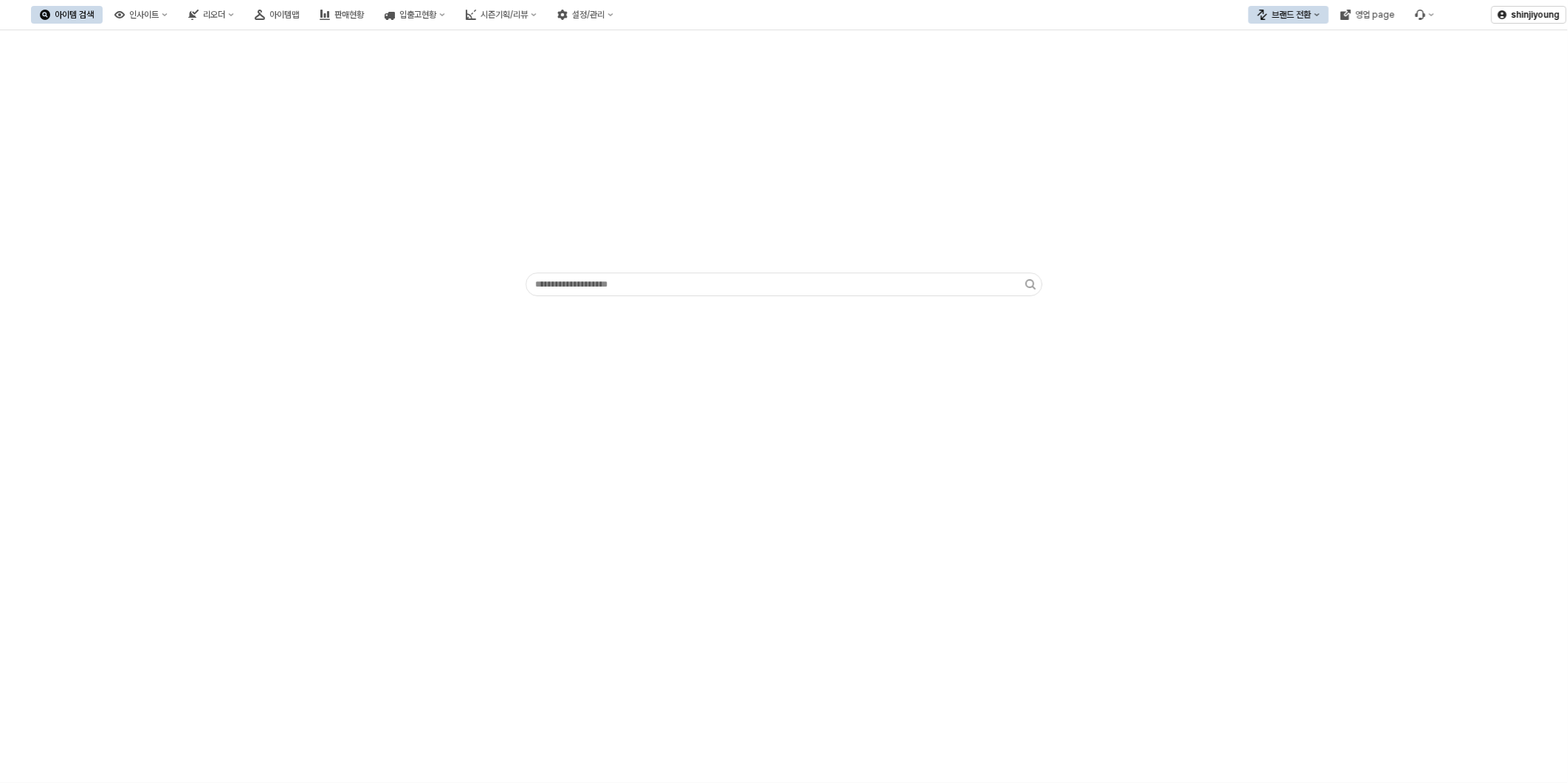
click at [1308, 7] on button "브랜드 전환" at bounding box center [1288, 15] width 80 height 18
click at [1308, 95] on div "디즈니" at bounding box center [1304, 91] width 90 height 12
click at [348, 208] on div "App Frame" at bounding box center [784, 169] width 1551 height 266
click at [458, 153] on div "App Frame" at bounding box center [784, 169] width 1551 height 266
click at [299, 15] on div "아이템맵" at bounding box center [284, 14] width 30 height 10
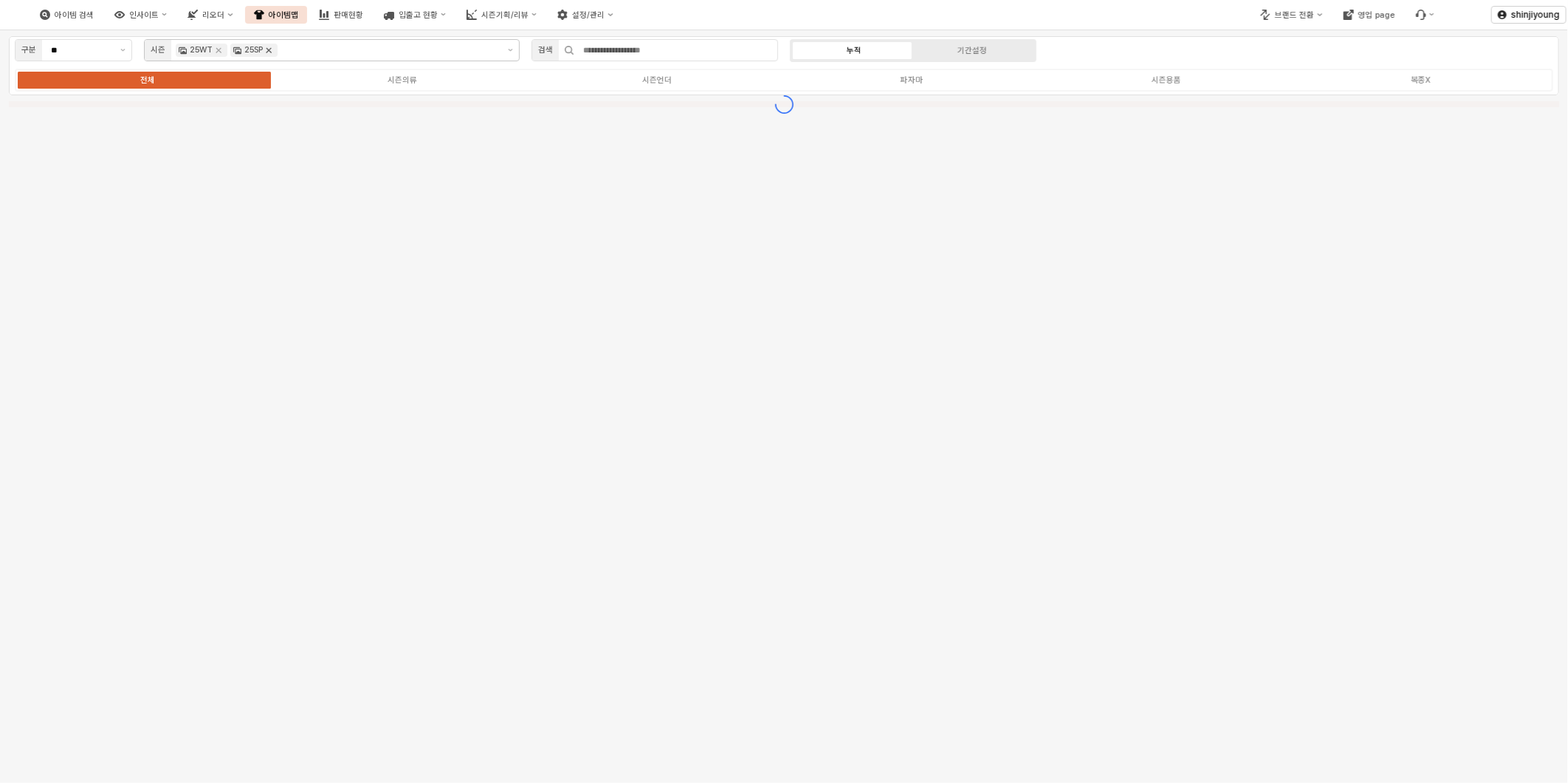
click at [271, 54] on icon "Remove 25SP" at bounding box center [268, 50] width 12 height 12
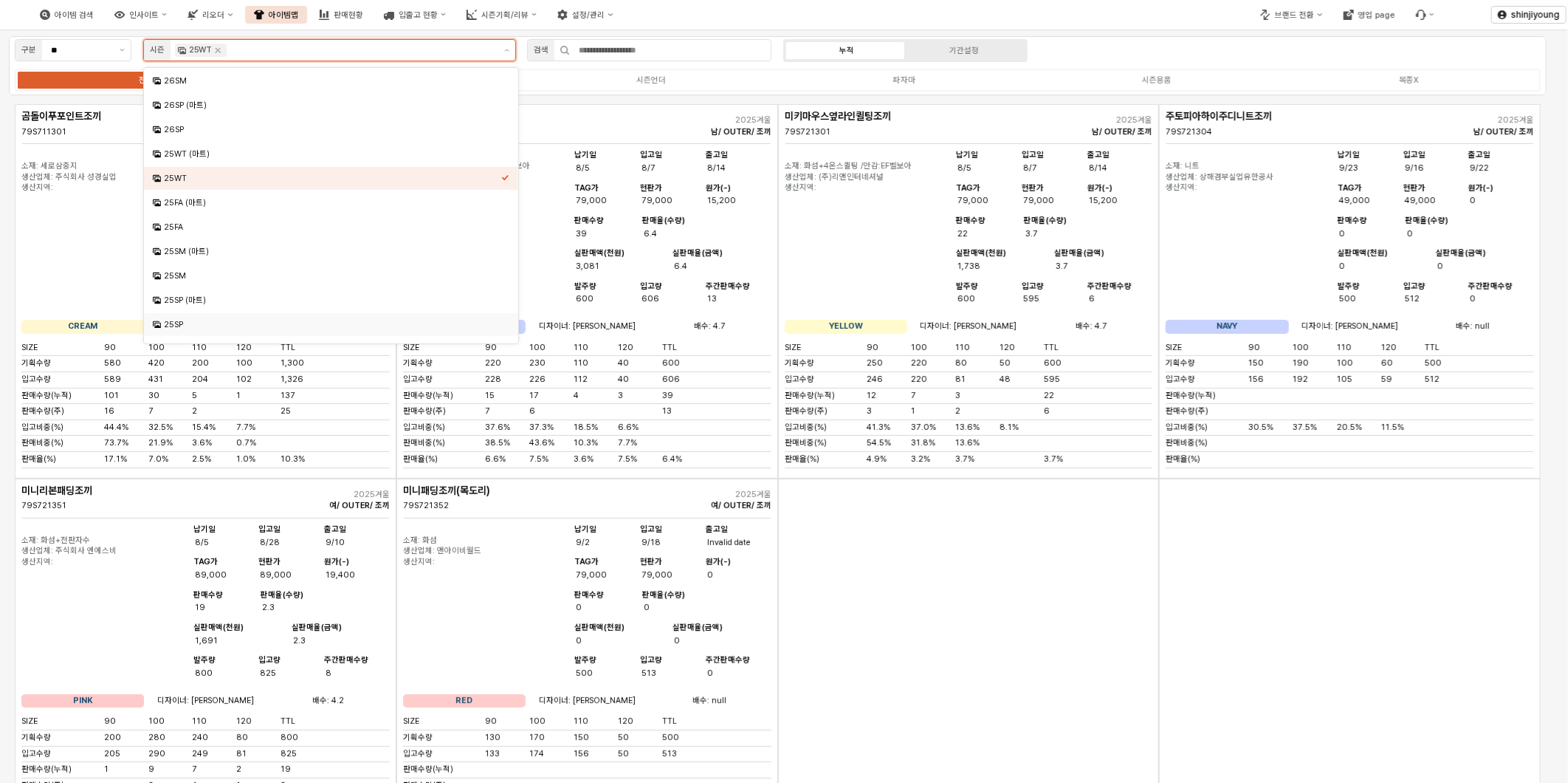
scroll to position [92, 0]
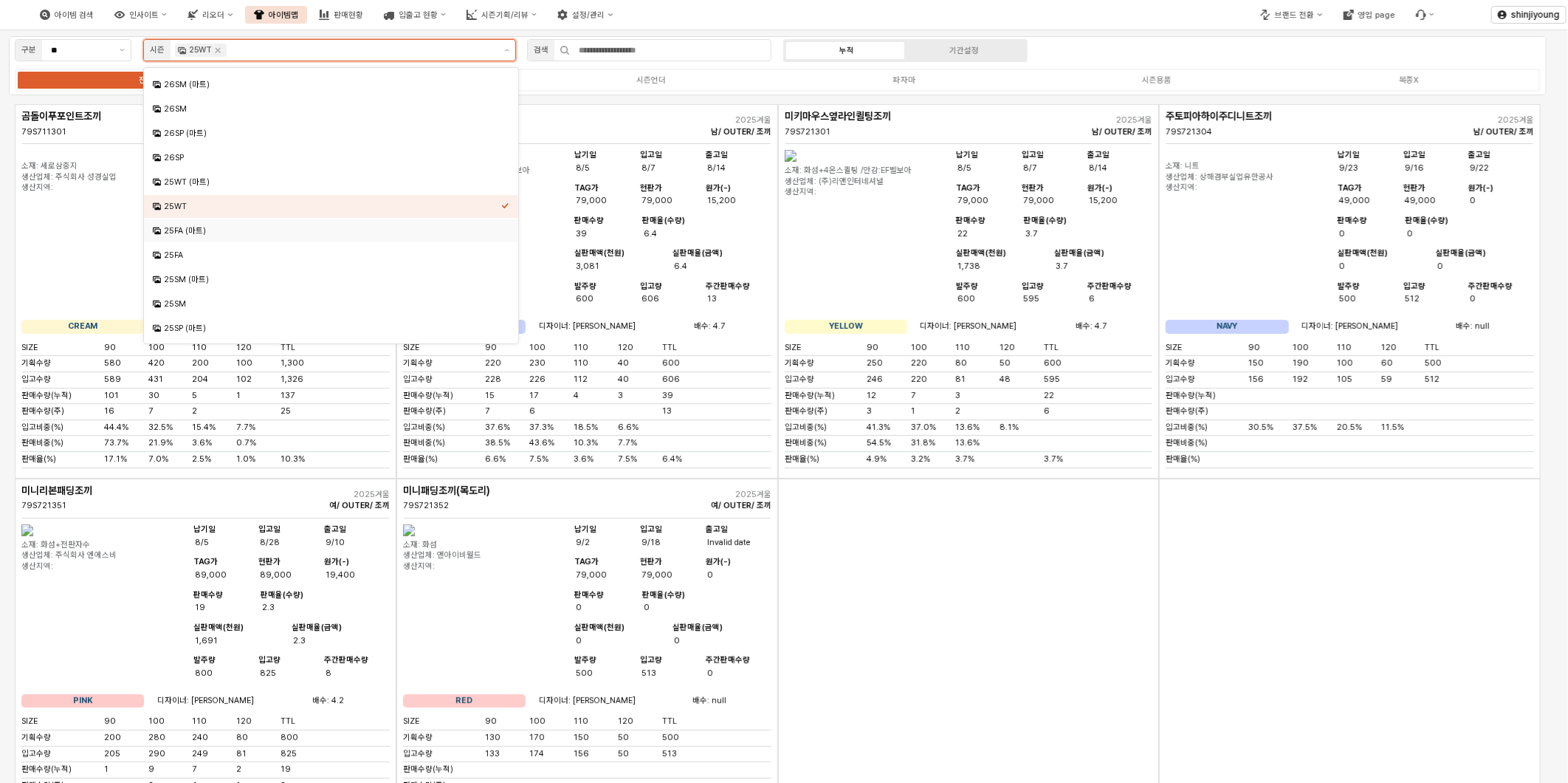
click at [213, 232] on div "25FA (마트)" at bounding box center [333, 230] width 338 height 11
click at [190, 254] on div "25FA" at bounding box center [333, 255] width 338 height 11
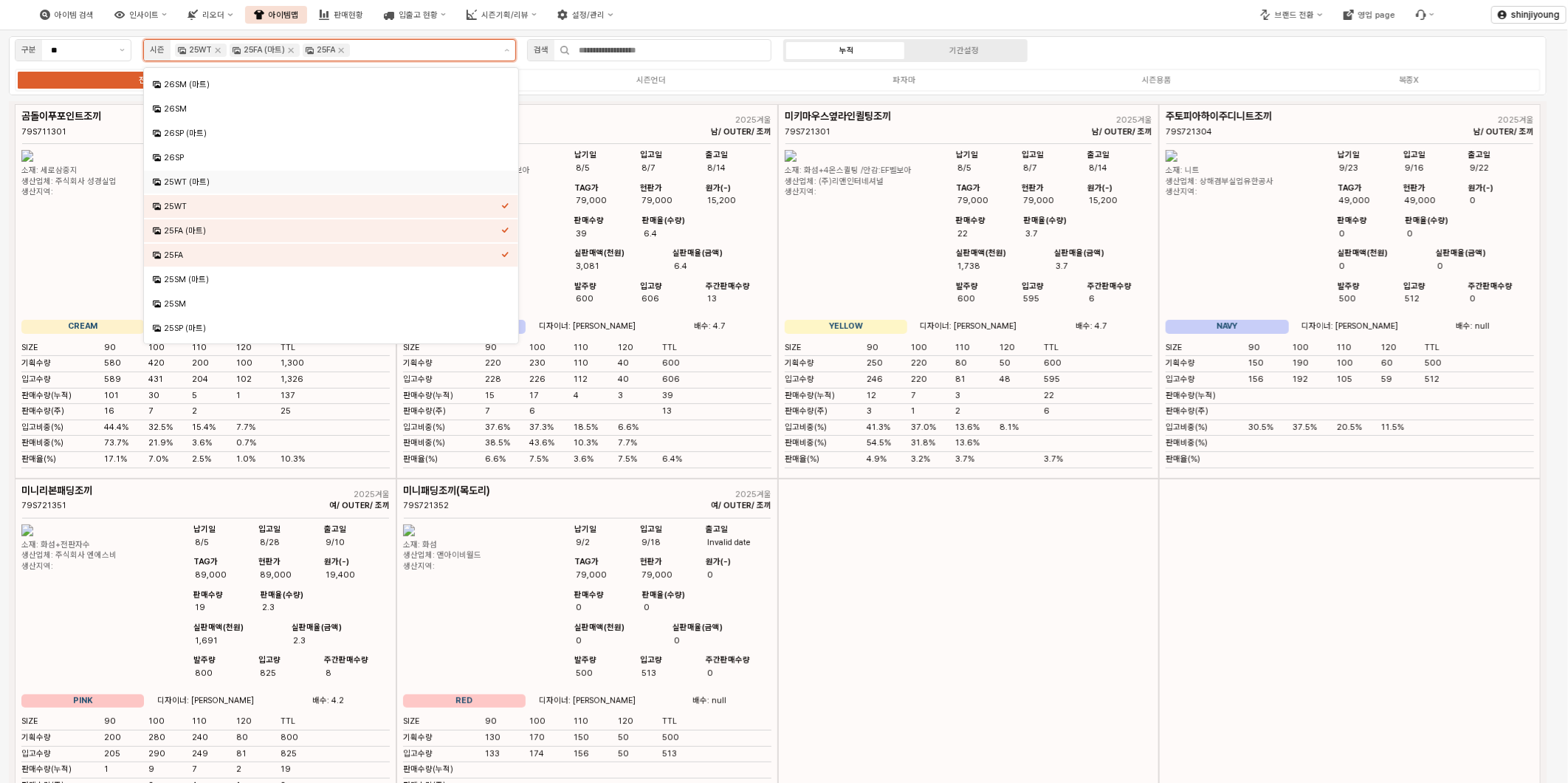
click at [201, 182] on div "25WT (마트)" at bounding box center [333, 182] width 338 height 11
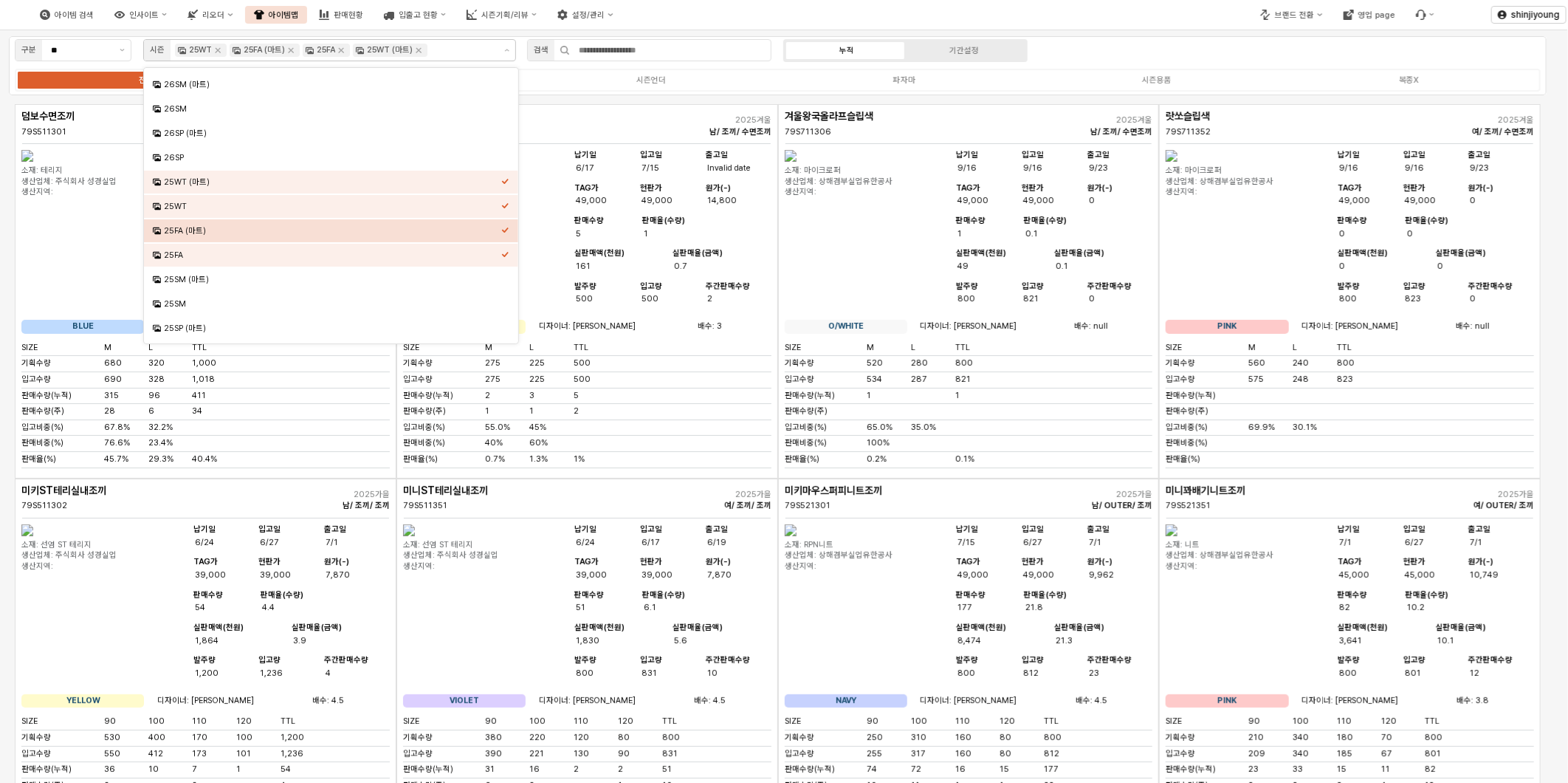
click at [1183, 47] on div "구분 ** 시즌 25WT 25FA (마트) 25FA 25WT (마트) 검색 누적 기간설정 전체 시즌의류 시즌언더 파자마 시즌용품 복종X" at bounding box center [778, 65] width 1538 height 59
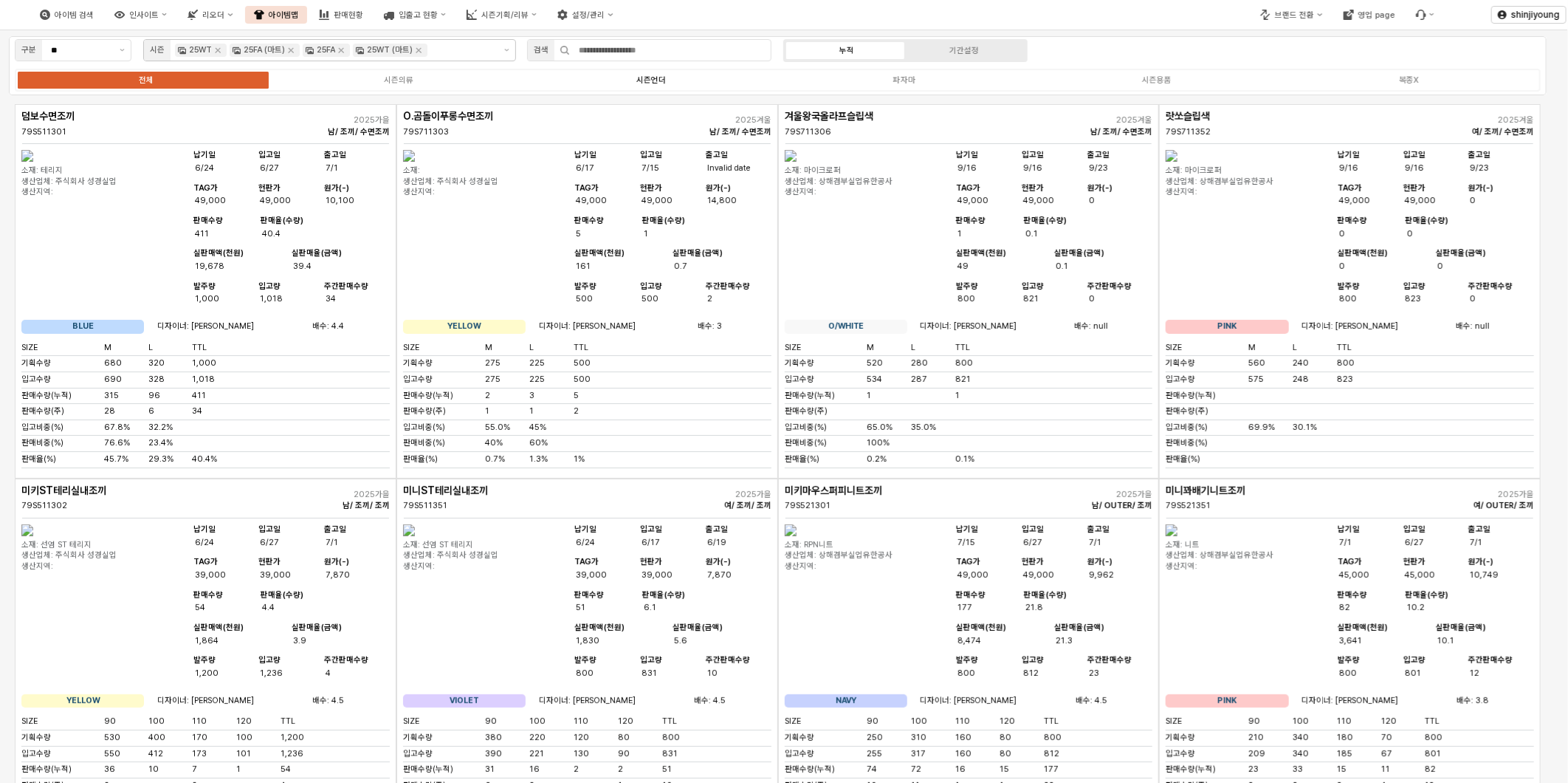
click at [660, 79] on div "시즌언더" at bounding box center [651, 79] width 30 height 10
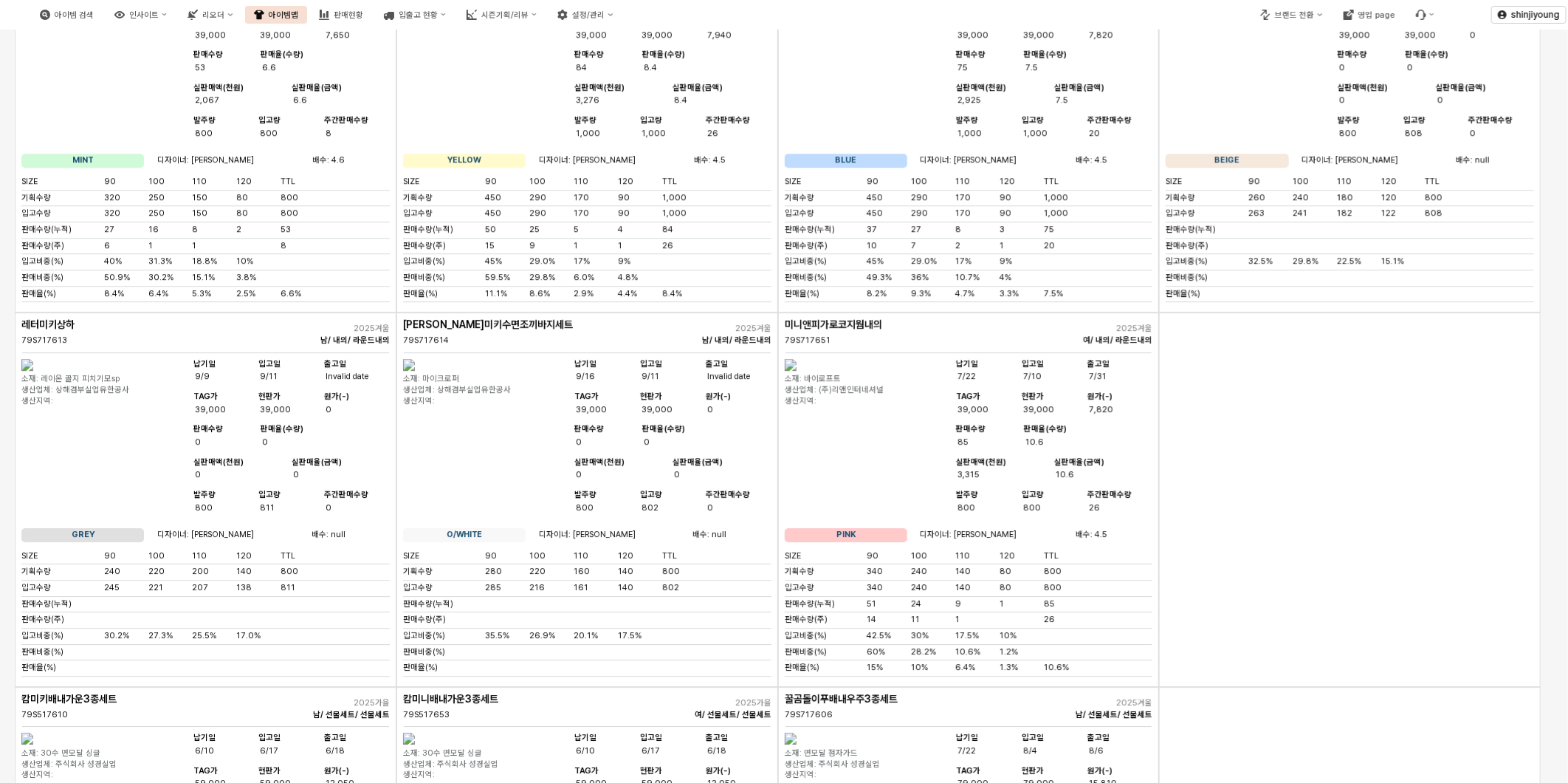
scroll to position [6156, 0]
